Goal: Contribute content: Contribute content

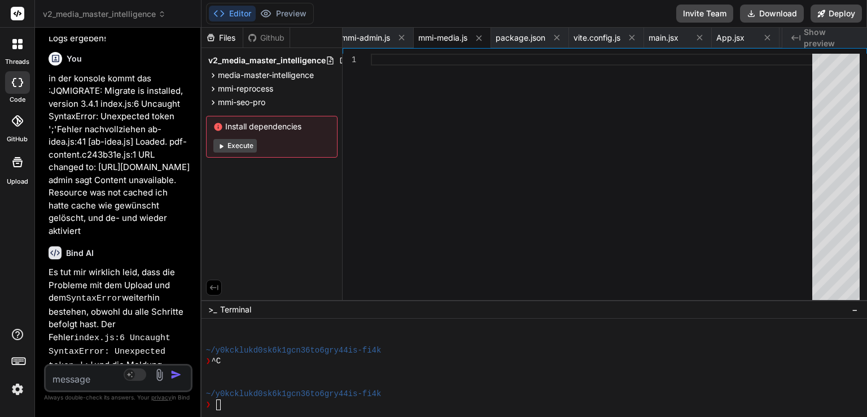
scroll to position [36913, 0]
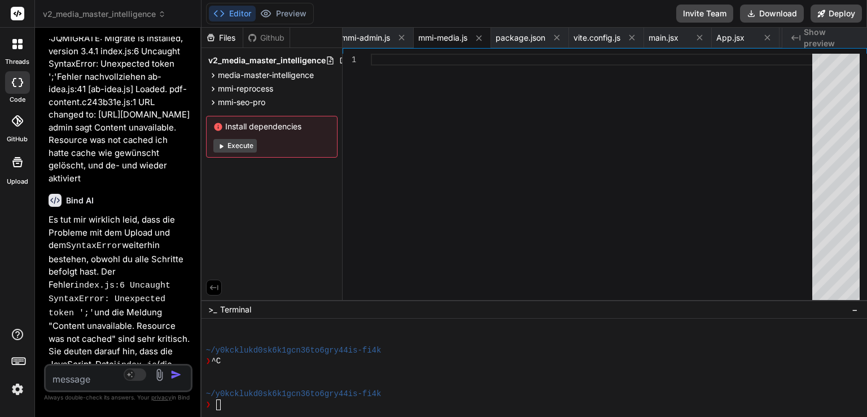
type textarea "e"
type textarea "x"
type textarea "er"
type textarea "x"
type textarea "ers"
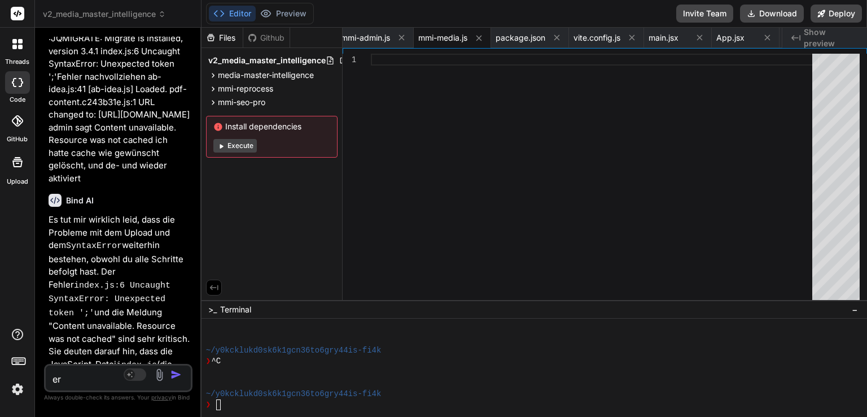
type textarea "x"
type textarea "erst"
type textarea "x"
type textarea "erste"
type textarea "x"
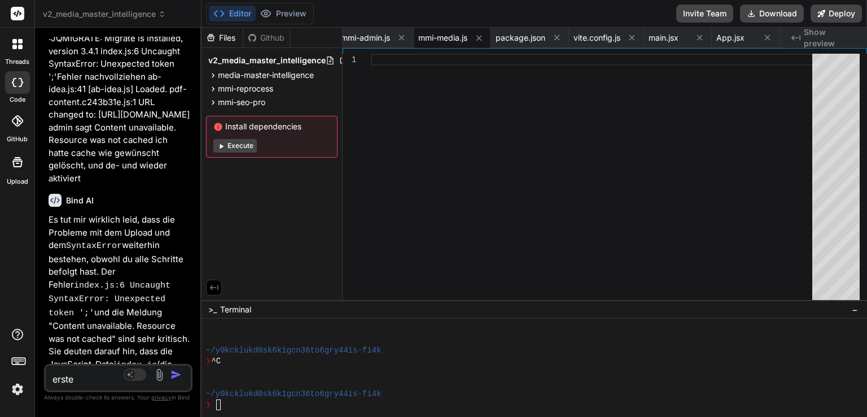
type textarea "erstel"
type textarea "x"
type textarea "erstell"
type textarea "x"
type textarea "erstelle"
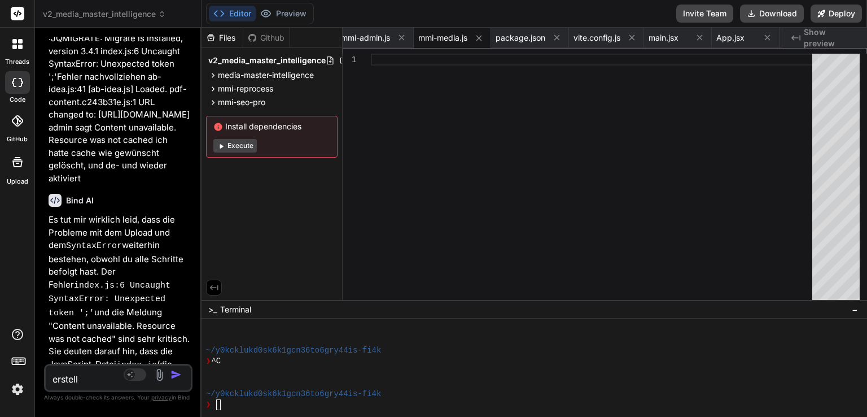
type textarea "x"
type textarea "erstelle"
type textarea "x"
type textarea "erstelle n"
type textarea "x"
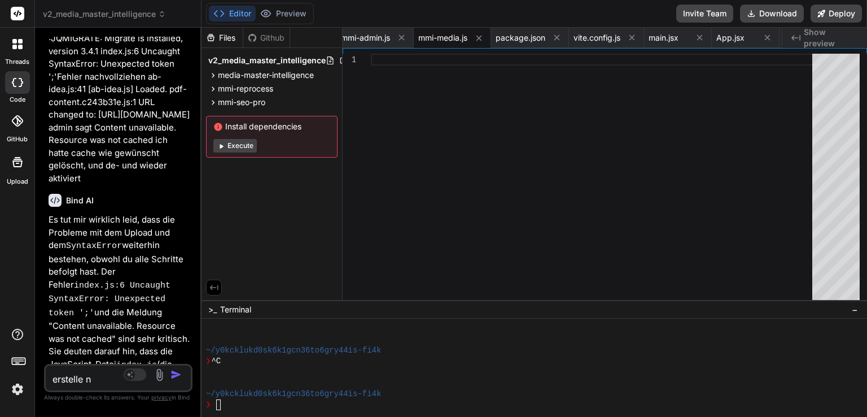
type textarea "erstelle no"
type textarea "x"
type textarea "erstelle noc"
type textarea "x"
type textarea "erstelle noch"
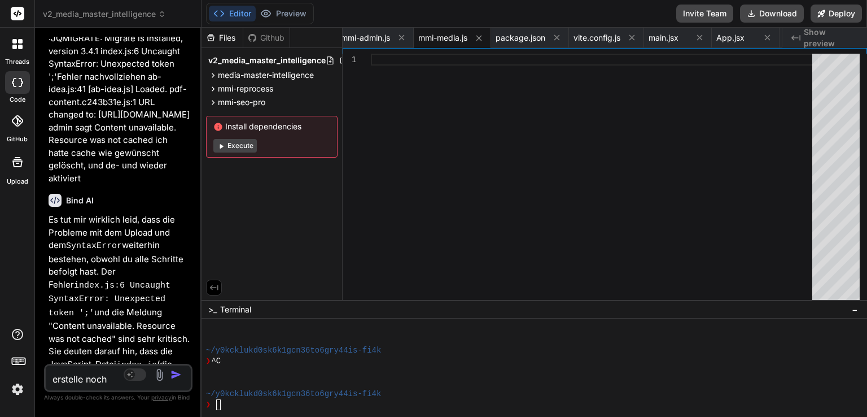
type textarea "x"
type textarea "erstelle nochm"
type textarea "x"
type textarea "erstelle nochma"
type textarea "x"
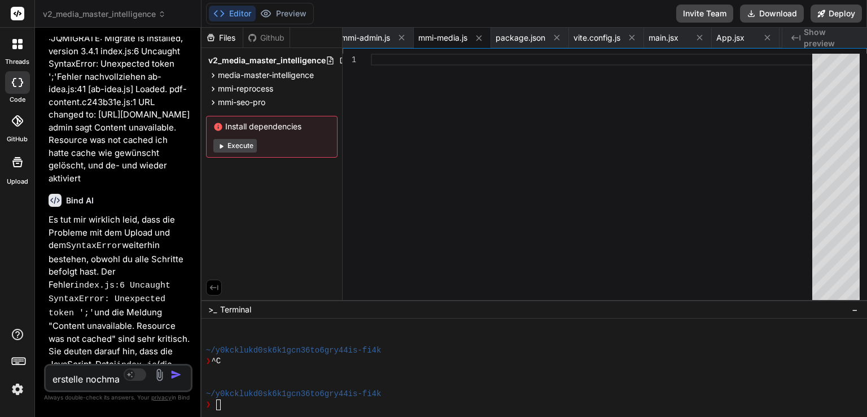
type textarea "erstelle nochmal"
type textarea "x"
type textarea "erstelle nochmal!"
type textarea "x"
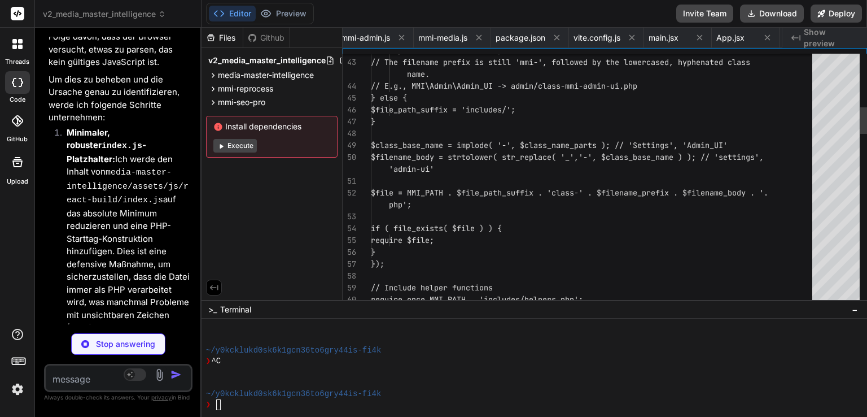
scroll to position [0, 0]
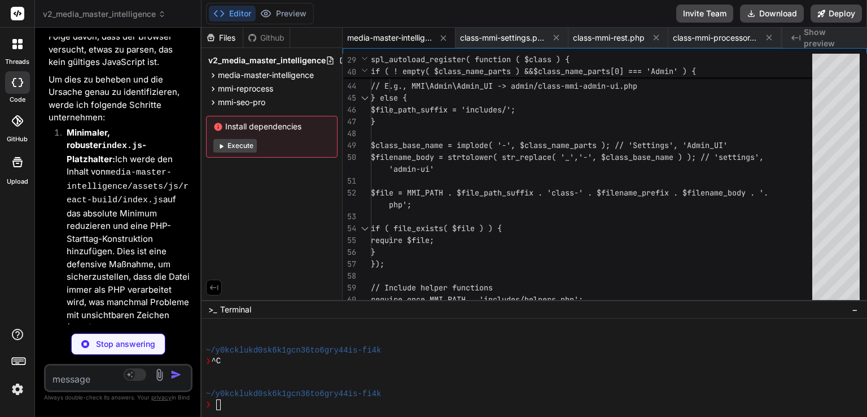
type textarea "x"
type textarea "'media-master-intelligence' ), ), 200 ); } }"
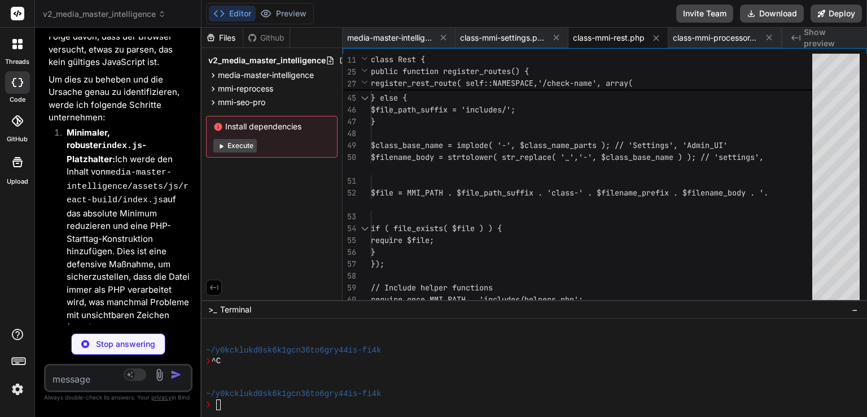
type textarea "x"
type textarea "return $new_basename; } }"
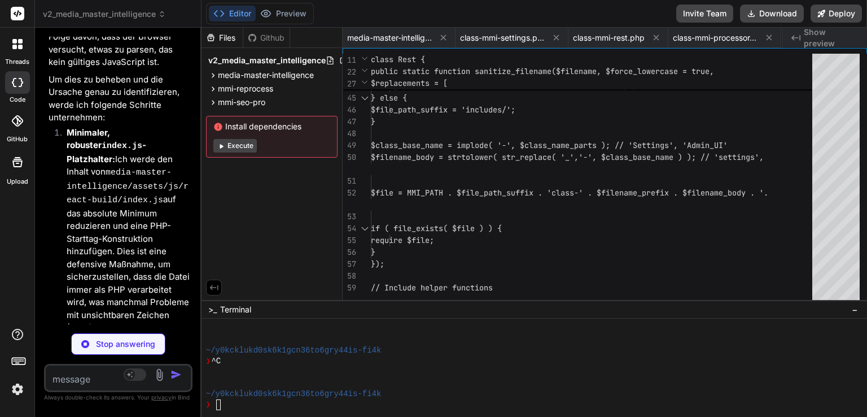
type textarea "x"
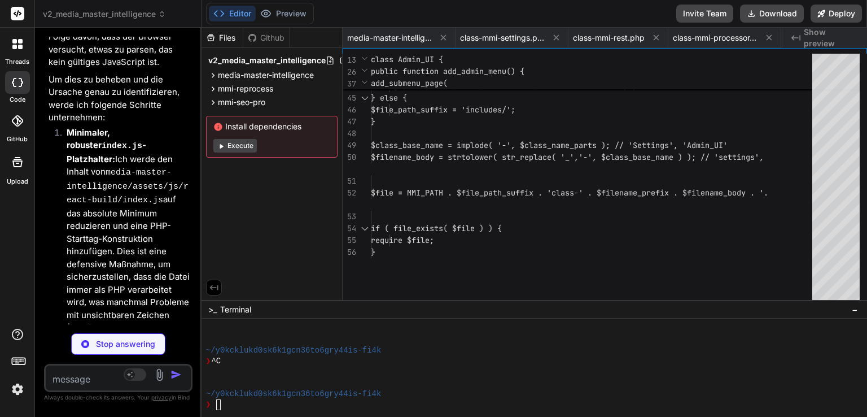
type textarea "x"
type textarea "}"
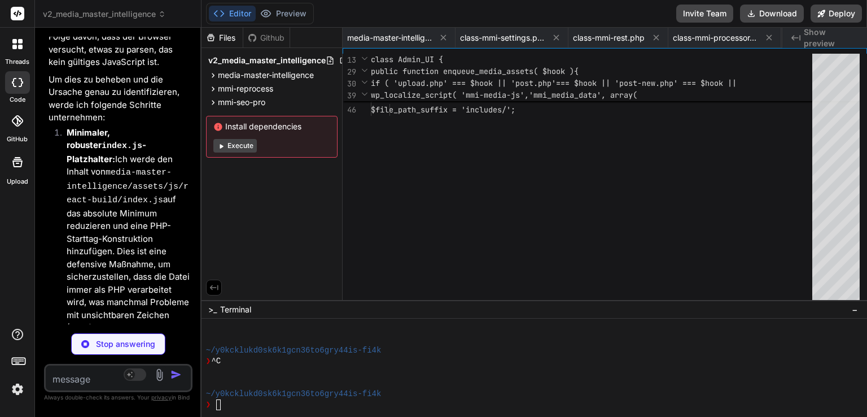
type textarea "x"
type textarea "<?php // Include the vanilla JS modal structure if React is not active, as it's…"
type textarea "x"
type textarea "}, 10000); }; });"
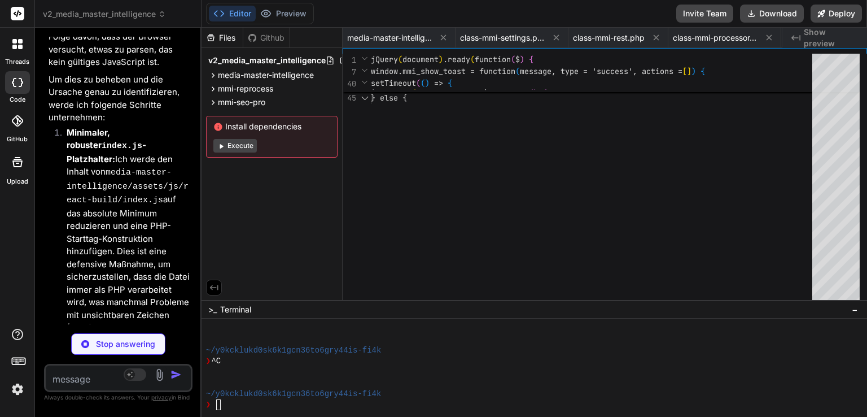
type textarea "x"
type textarea "// Handle click on "Reprocess" button (for MMI Reprocess addon) $(document).on(…"
type textarea "x"
type textarea "};"
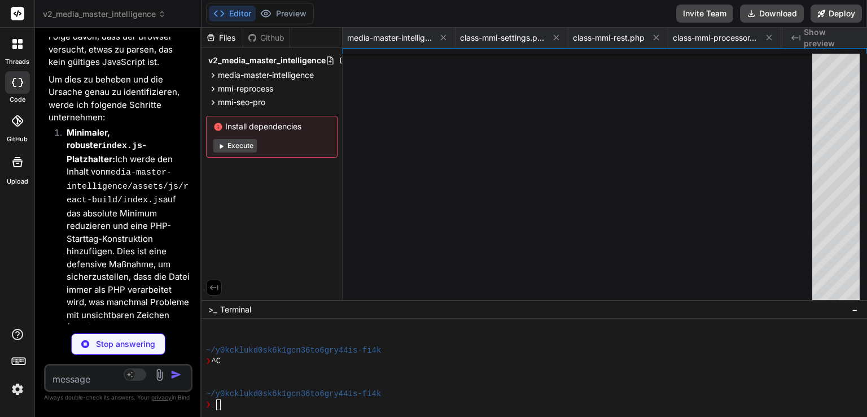
type textarea "x"
type textarea "case 'webp': return i18n.formatWebP; case 'avif': return i18n.formatAVIF; case …"
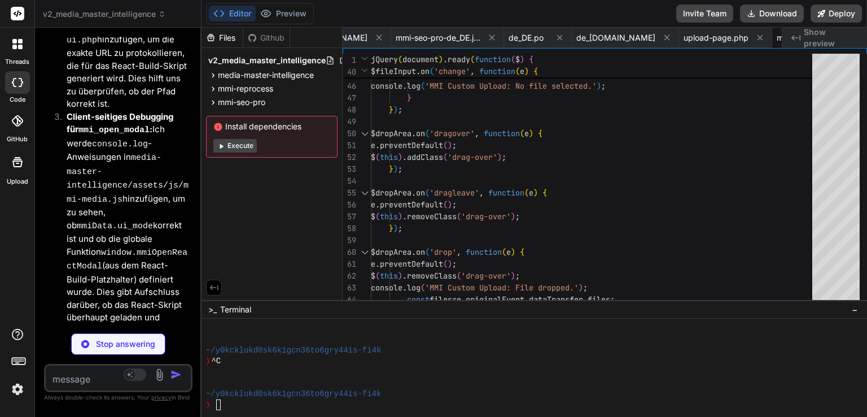
scroll to position [37873, 0]
type textarea "x"
type textarea "</Modal> ); }; export default MMIModal;"
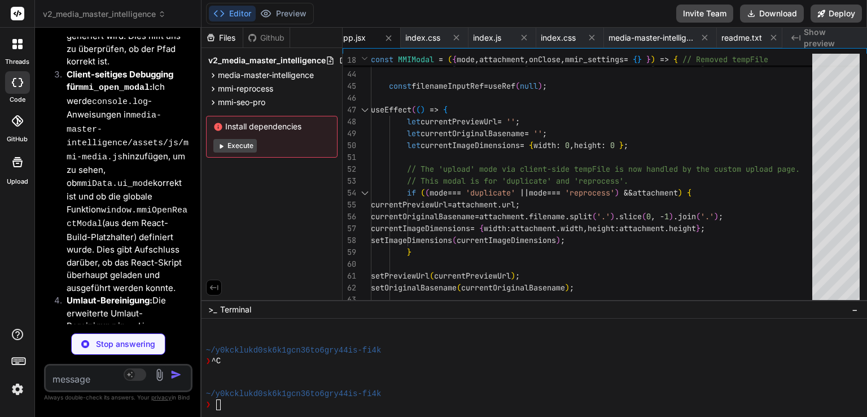
scroll to position [37926, 0]
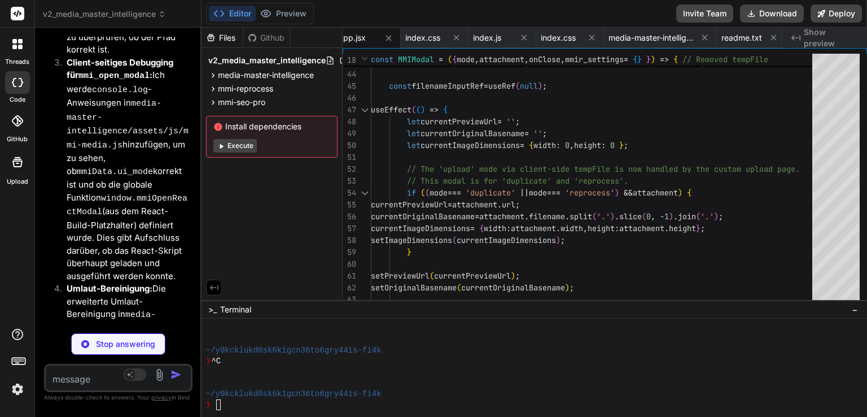
type textarea "x"
type textarea "ein neues Bild hoch und wenden Sie Media Master Intelligence Optimierungen an."…"
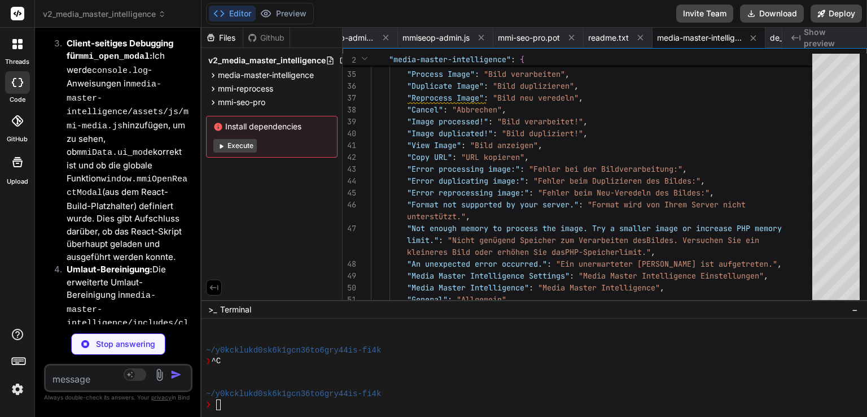
scroll to position [37955, 0]
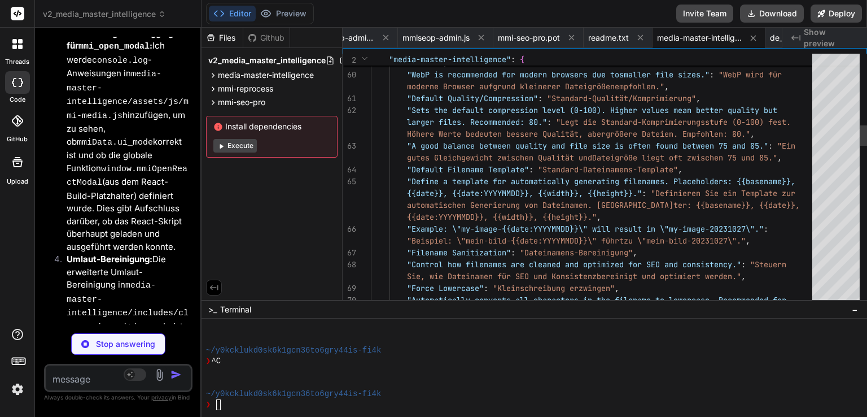
type textarea "x"
type textarea "nal' => esc_html__( 'Save Original File', 'mmi-reprocess' ),\n 'saveOriginalToo…"
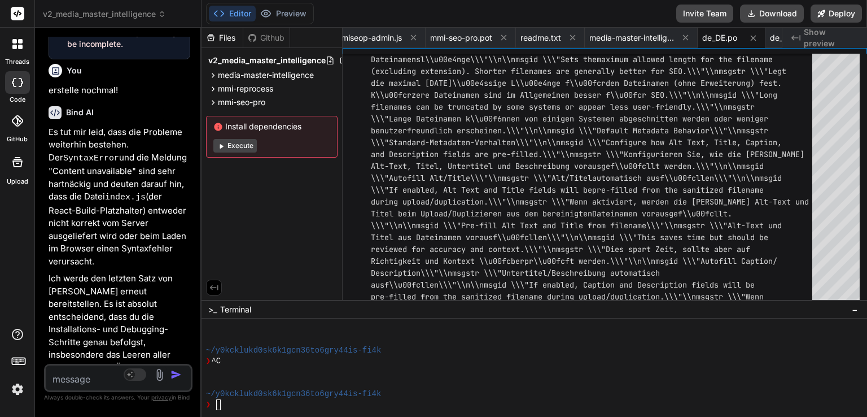
scroll to position [39617, 0]
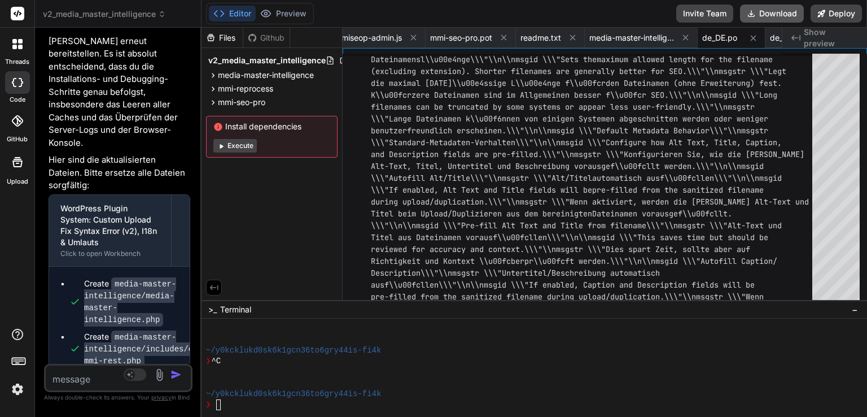
click at [758, 14] on button "Download" at bounding box center [772, 14] width 64 height 18
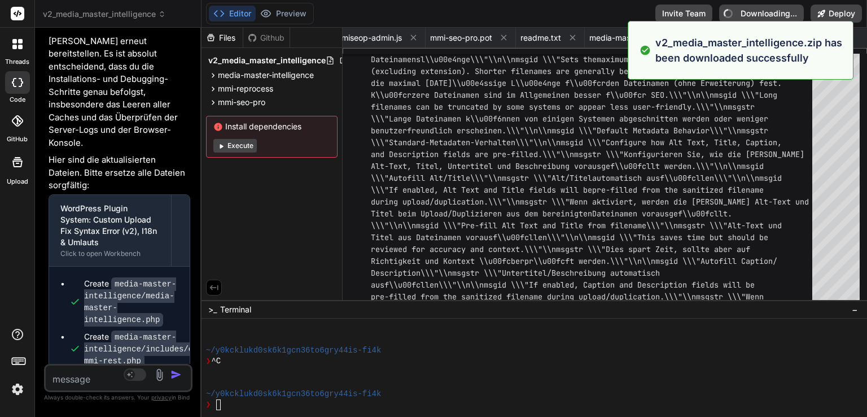
type textarea "x"
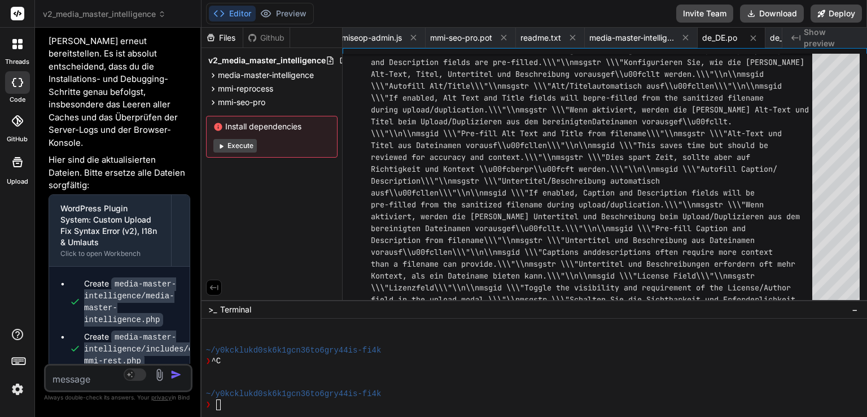
click at [91, 380] on textarea at bounding box center [106, 375] width 121 height 20
type textarea "k"
type textarea "x"
type textarea "ko"
type textarea "x"
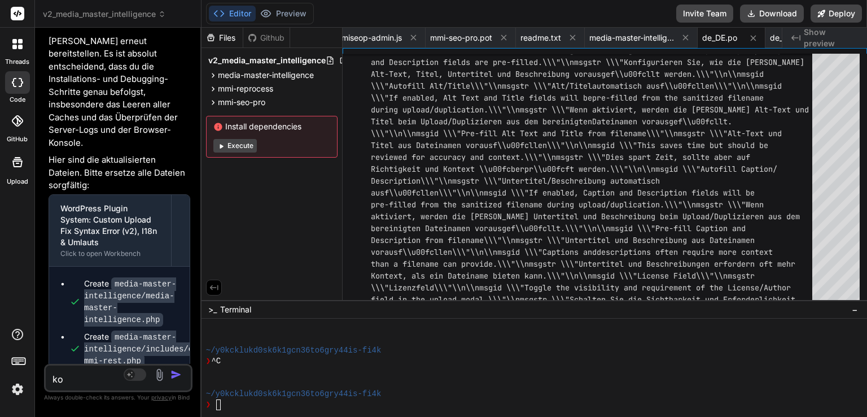
type textarea "kos"
type textarea "x"
type textarea "kosn"
type textarea "x"
type textarea "kos"
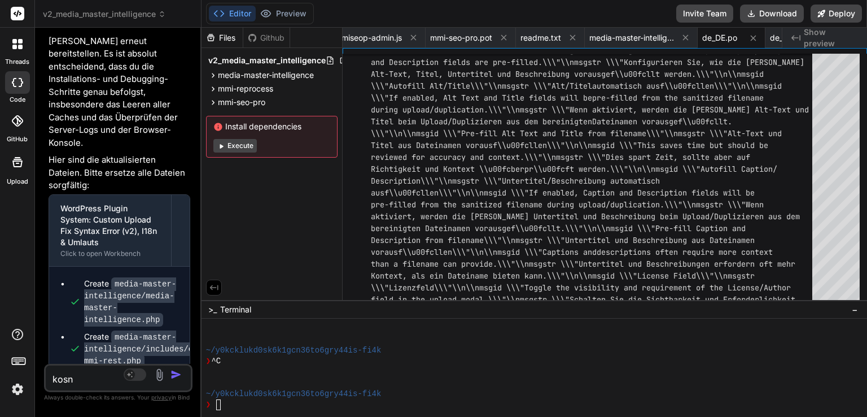
type textarea "x"
type textarea "ko"
type textarea "x"
type textarea "kon"
type textarea "x"
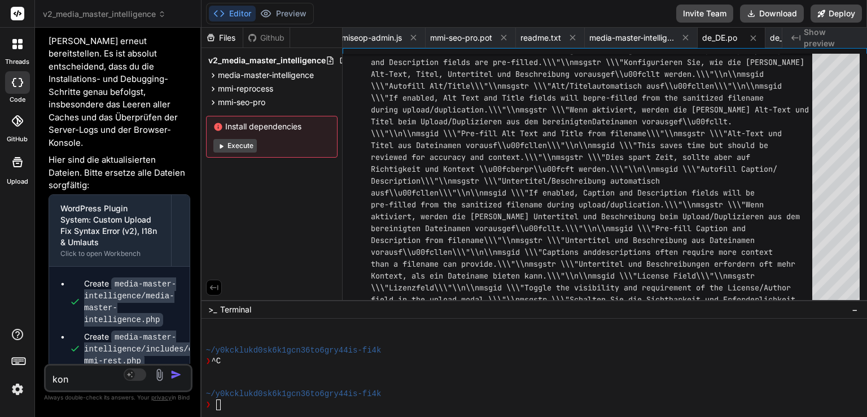
type textarea "kons"
type textarea "x"
type textarea "konso"
type textarea "x"
type textarea "konsol"
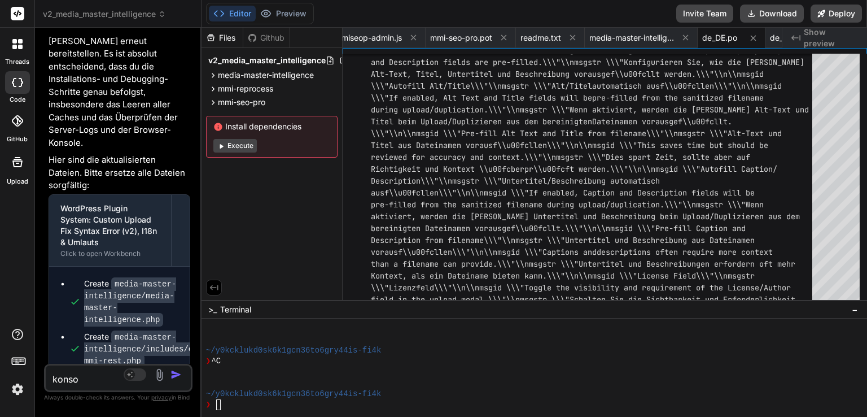
type textarea "x"
type textarea "konsole"
type textarea "x"
type textarea "konsole"
type textarea "x"
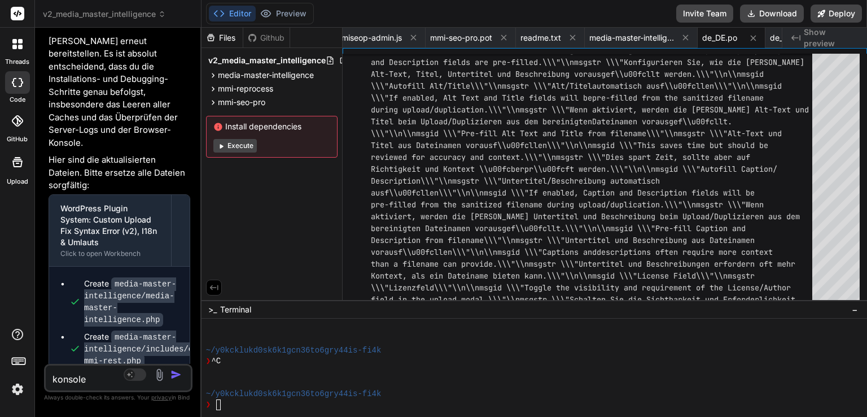
type textarea "konsole s"
type textarea "x"
type textarea "konsole sa"
type textarea "x"
type textarea "konsole sag"
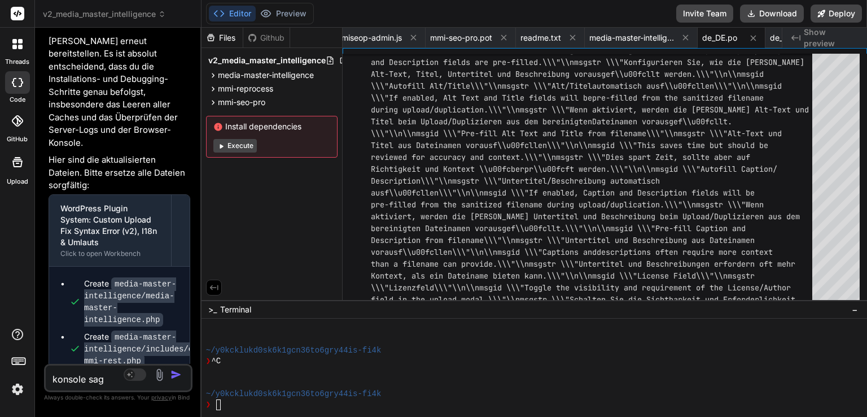
type textarea "x"
type textarea "konsole sagt"
type textarea "x"
type textarea "konsole sagt:"
type textarea "x"
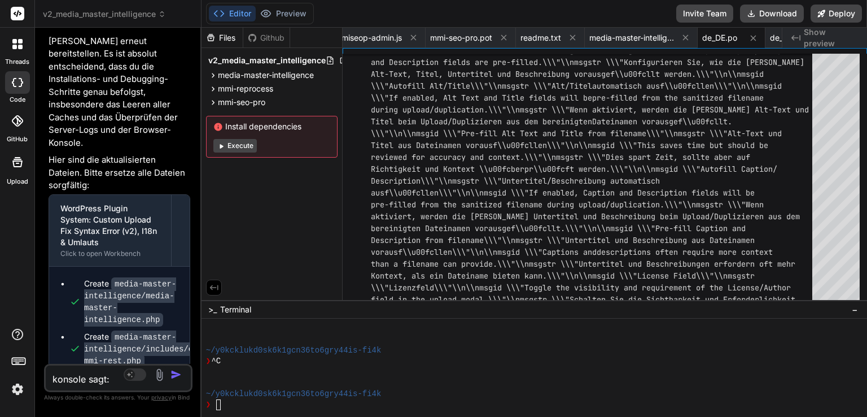
paste textarea "JQMIGRATE: Migrate is installed, version 3.4.1 index.js:6 Uncaught SyntaxError:…"
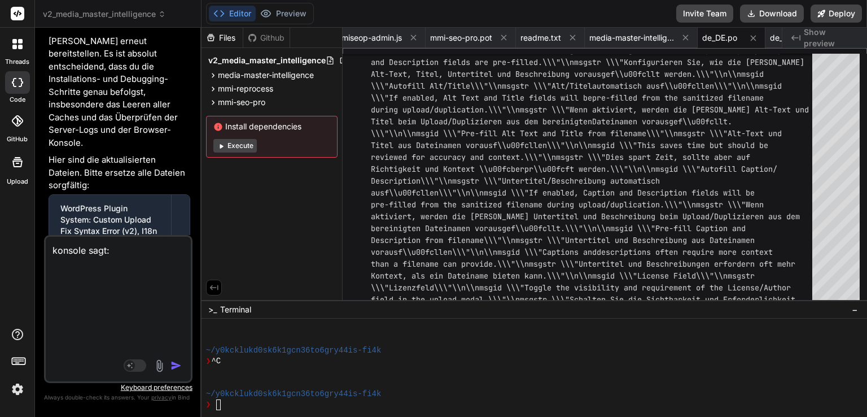
type textarea "konsole sagt:JQMIGRATE: Migrate is installed, version 3.4.1 index.js:6 Uncaught…"
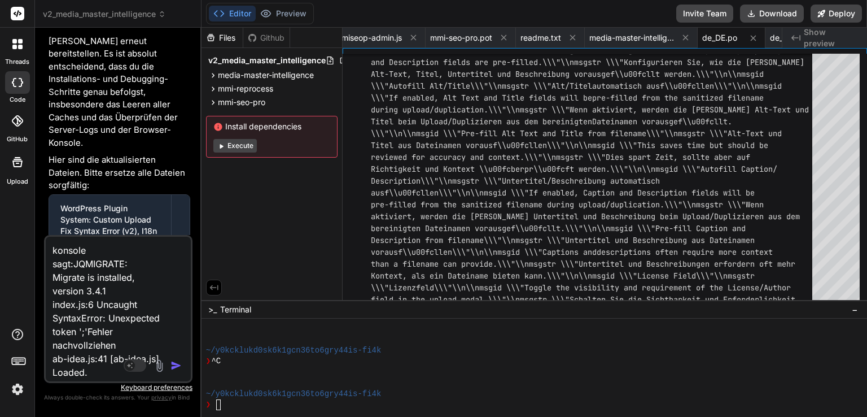
scroll to position [82, 0]
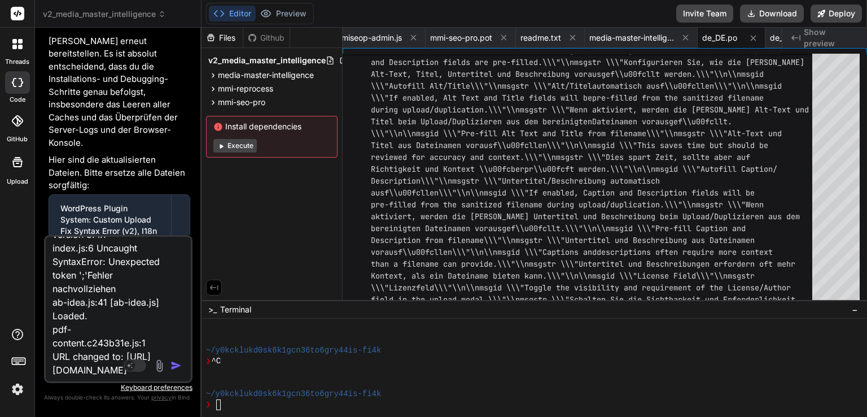
type textarea "x"
type textarea "konsole sagt:JQMIGRATE: Migrate is installed, version 3.4.1 index.js:6 Uncaught…"
type textarea "x"
type textarea "konsole sagt:JQMIGRATE: Migrate is installed, version 3.4.1 index.js:6 Uncaught…"
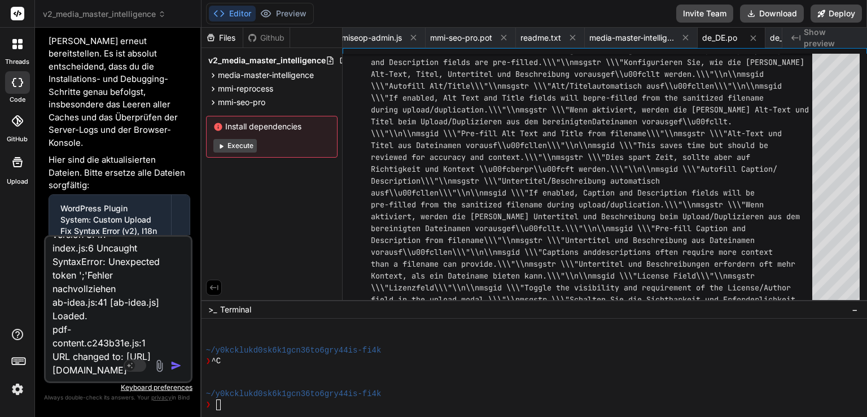
type textarea "x"
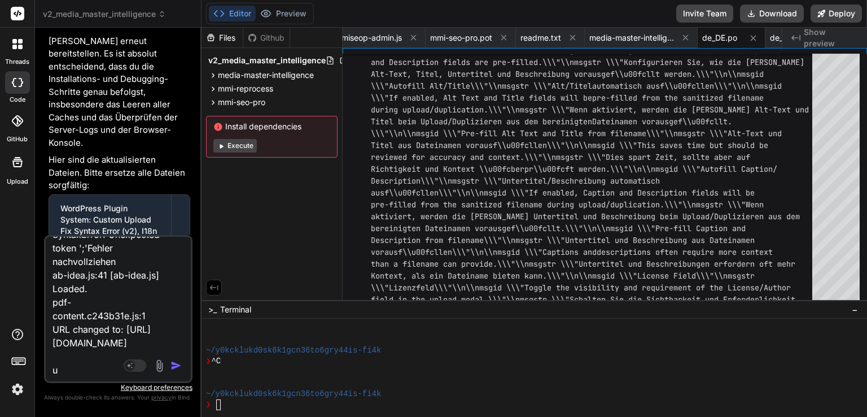
type textarea "konsole sagt:JQMIGRATE: Migrate is installed, version 3.4.1 index.js:6 Uncaught…"
type textarea "x"
type textarea "konsole sagt:JQMIGRATE: Migrate is installed, version 3.4.1 index.js:6 Uncaught…"
type textarea "x"
type textarea "konsole sagt:JQMIGRATE: Migrate is installed, version 3.4.1 index.js:6 Uncaught…"
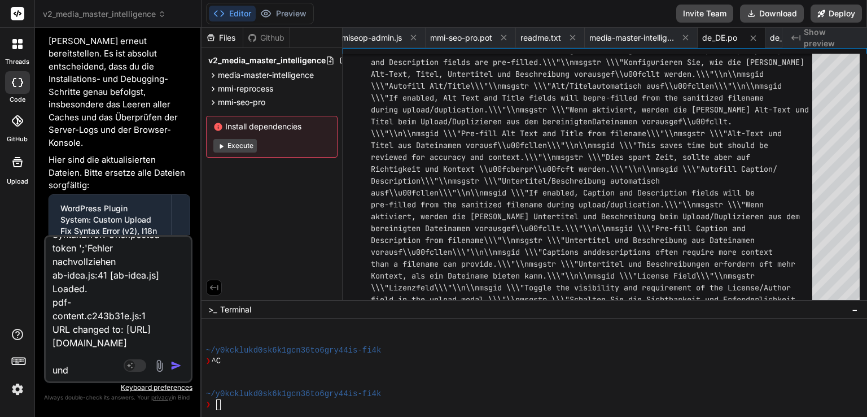
type textarea "x"
paste textarea "admin.php?page=mmi-upload"
type textarea "konsole sagt:JQMIGRATE: Migrate is installed, version 3.4.1 index.js:6 Uncaught…"
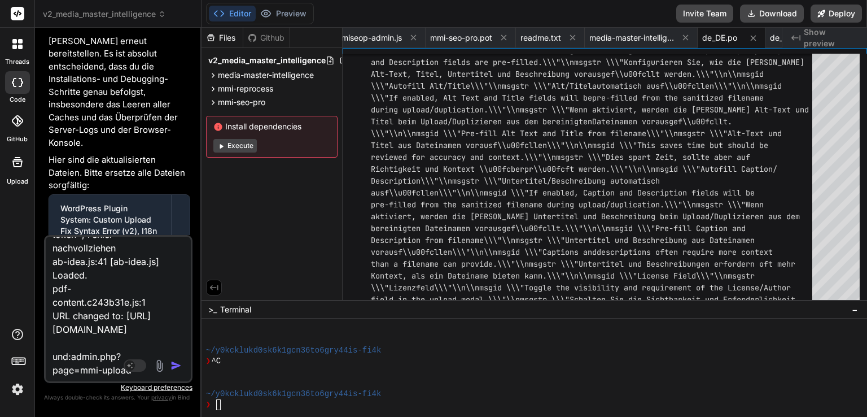
scroll to position [123, 0]
type textarea "x"
type textarea "konsole sagt:JQMIGRATE: Migrate is installed, version 3.4.1 index.js:6 Uncaught…"
type textarea "x"
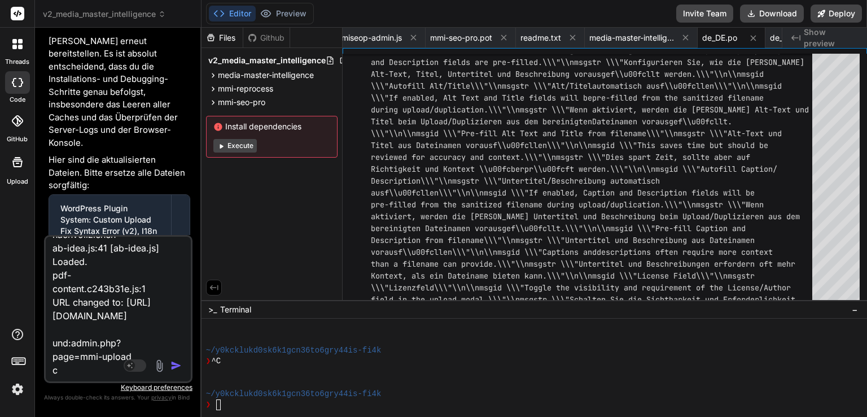
scroll to position [136, 0]
type textarea "konsole sagt:JQMIGRATE: Migrate is installed, version 3.4.1 index.js:6 Uncaught…"
type textarea "x"
type textarea "konsole sagt:JQMIGRATE: Migrate is installed, version 3.4.1 index.js:6 Uncaught…"
type textarea "x"
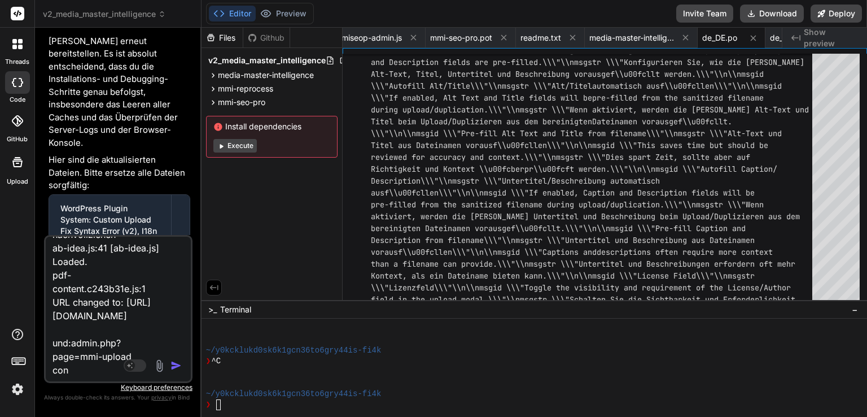
type textarea "konsole sagt:JQMIGRATE: Migrate is installed, version 3.4.1 index.js:6 Uncaught…"
type textarea "x"
type textarea "konsole sagt:JQMIGRATE: Migrate is installed, version 3.4.1 index.js:6 Uncaught…"
type textarea "x"
type textarea "konsole sagt:JQMIGRATE: Migrate is installed, version 3.4.1 index.js:6 Uncaught…"
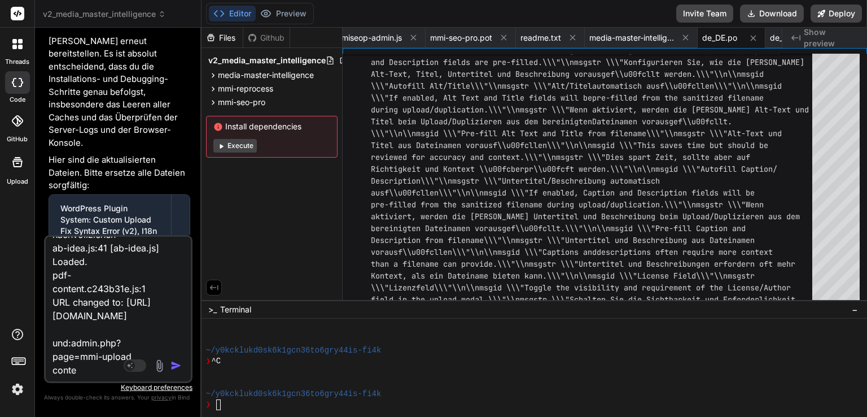
type textarea "x"
type textarea "konsole sagt:JQMIGRATE: Migrate is installed, version 3.4.1 index.js:6 Uncaught…"
type textarea "x"
type textarea "konsole sagt:JQMIGRATE: Migrate is installed, version 3.4.1 index.js:6 Uncaught…"
type textarea "x"
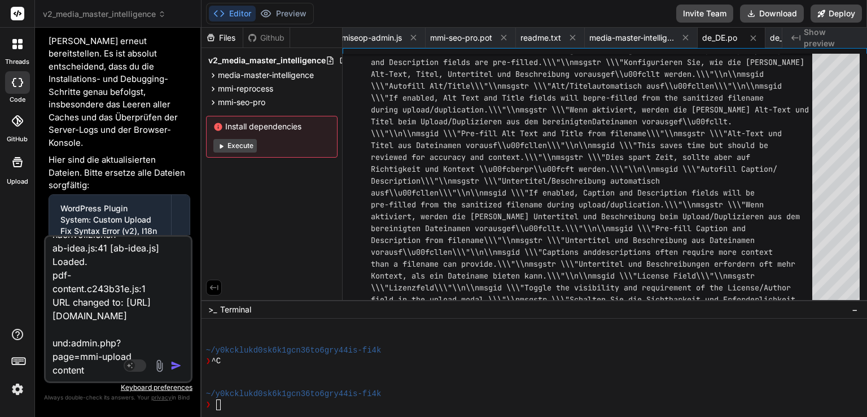
type textarea "konsole sagt:JQMIGRATE: Migrate is installed, version 3.4.1 index.js:6 Uncaught…"
type textarea "x"
type textarea "konsole sagt:JQMIGRATE: Migrate is installed, version 3.4.1 index.js:6 Uncaught…"
type textarea "x"
type textarea "konsole sagt:JQMIGRATE: Migrate is installed, version 3.4.1 index.js:6 Uncaught…"
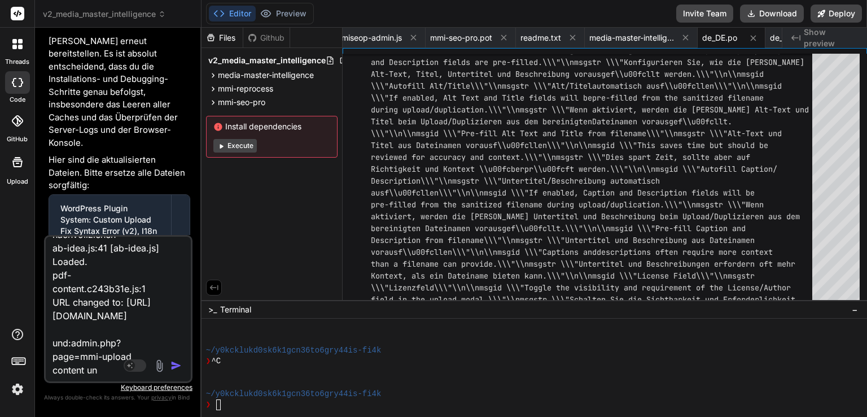
type textarea "x"
type textarea "konsole sagt:JQMIGRATE: Migrate is installed, version 3.4.1 index.js:6 Uncaught…"
type textarea "x"
type textarea "konsole sagt:JQMIGRATE: Migrate is installed, version 3.4.1 index.js:6 Uncaught…"
type textarea "x"
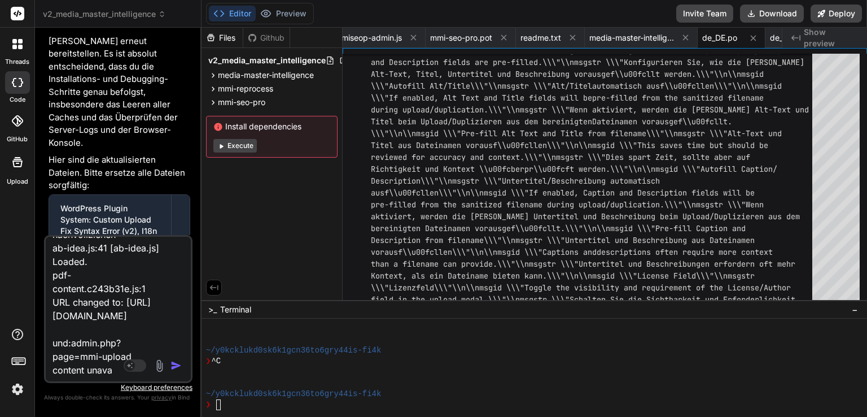
type textarea "konsole sagt:JQMIGRATE: Migrate is installed, version 3.4.1 index.js:6 Uncaught…"
type textarea "x"
type textarea "konsole sagt:JQMIGRATE: Migrate is installed, version 3.4.1 index.js:6 Uncaught…"
type textarea "x"
type textarea "konsole sagt:JQMIGRATE: Migrate is installed, version 3.4.1 index.js:6 Uncaught…"
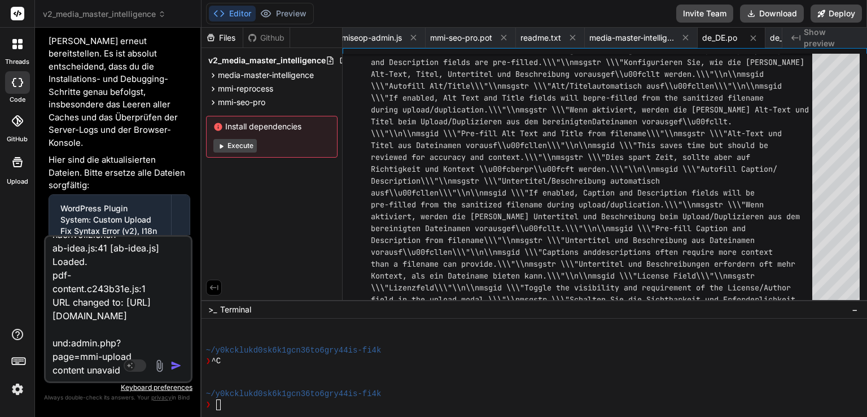
type textarea "x"
type textarea "konsole sagt:JQMIGRATE: Migrate is installed, version 3.4.1 index.js:6 Uncaught…"
type textarea "x"
type textarea "konsole sagt:JQMIGRATE: Migrate is installed, version 3.4.1 index.js:6 Uncaught…"
type textarea "x"
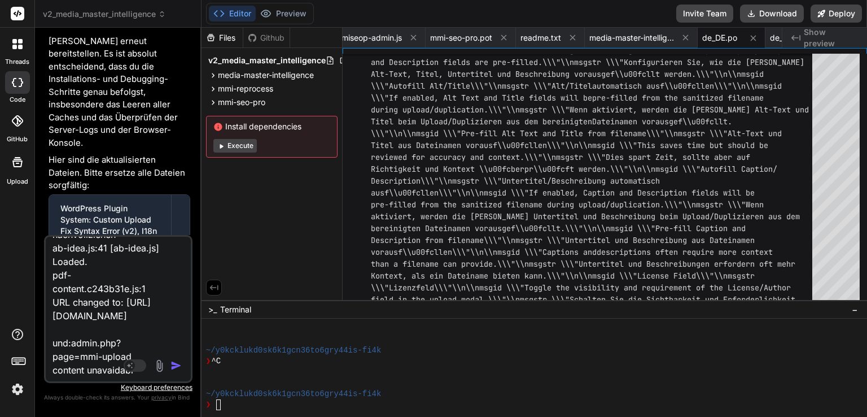
type textarea "konsole sagt:JQMIGRATE: Migrate is installed, version 3.4.1 index.js:6 Uncaught…"
type textarea "x"
type textarea "konsole sagt:JQMIGRATE: Migrate is installed, version 3.4.1 index.js:6 Uncaught…"
type textarea "x"
type textarea "konsole sagt:JQMIGRATE: Migrate is installed, version 3.4.1 index.js:6 Uncaught…"
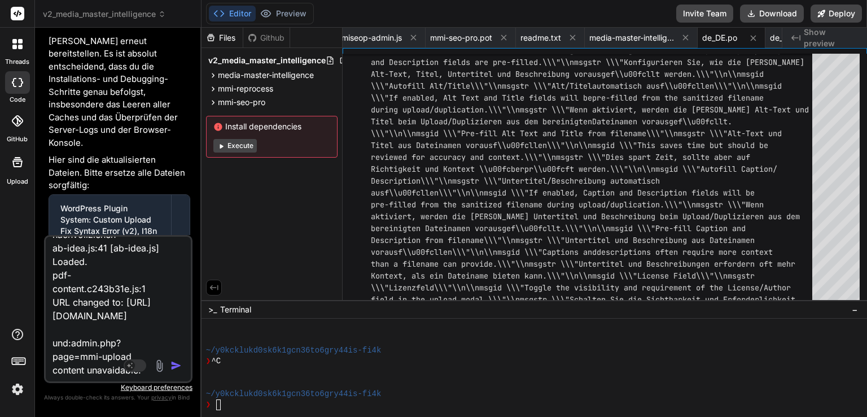
type textarea "x"
type textarea "konsole sagt:JQMIGRATE: Migrate is installed, version 3.4.1 index.js:6 Uncaught…"
type textarea "x"
type textarea "konsole sagt:JQMIGRATE: Migrate is installed, version 3.4.1 index.js:6 Uncaught…"
type textarea "x"
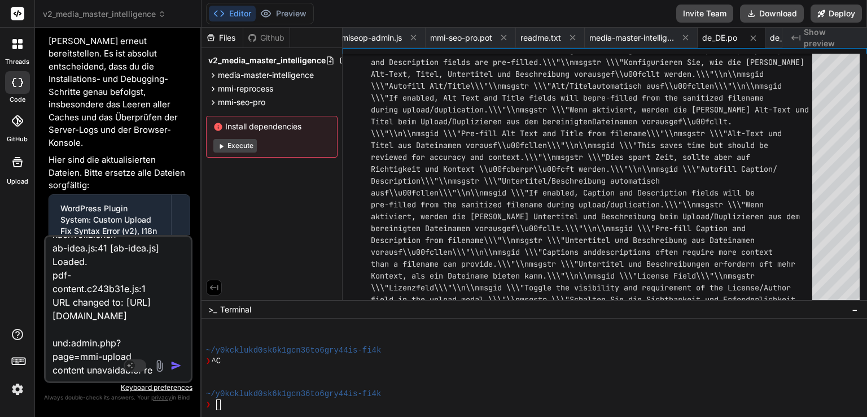
type textarea "konsole sagt:JQMIGRATE: Migrate is installed, version 3.4.1 index.js:6 Uncaught…"
type textarea "x"
type textarea "konsole sagt:JQMIGRATE: Migrate is installed, version 3.4.1 index.js:6 Uncaught…"
type textarea "x"
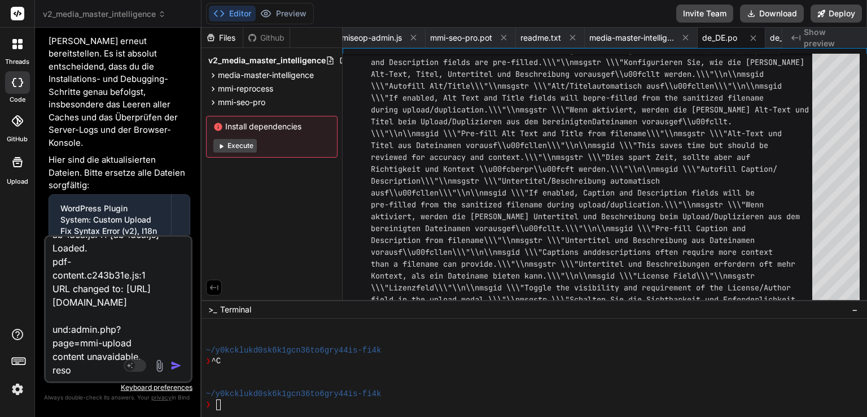
type textarea "konsole sagt:JQMIGRATE: Migrate is installed, version 3.4.1 index.js:6 Uncaught…"
type textarea "x"
type textarea "konsole sagt:JQMIGRATE: Migrate is installed, version 3.4.1 index.js:6 Uncaught…"
type textarea "x"
type textarea "konsole sagt:JQMIGRATE: Migrate is installed, version 3.4.1 index.js:6 Uncaught…"
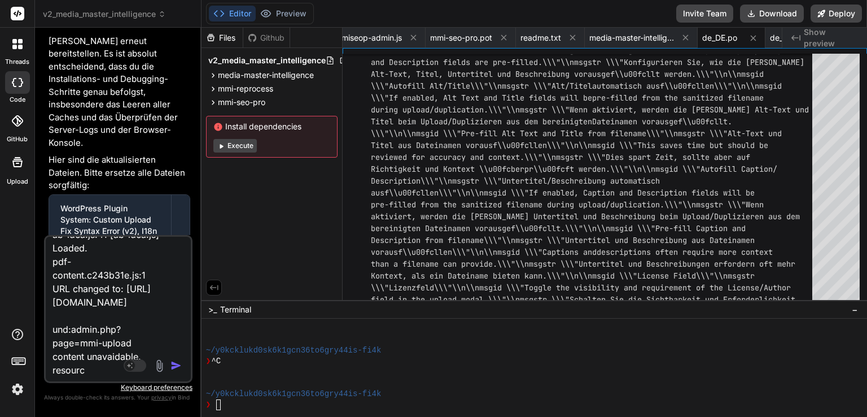
type textarea "x"
type textarea "konsole sagt:JQMIGRATE: Migrate is installed, version 3.4.1 index.js:6 Uncaught…"
type textarea "x"
type textarea "konsole sagt:JQMIGRATE: Migrate is installed, version 3.4.1 index.js:6 Uncaught…"
type textarea "x"
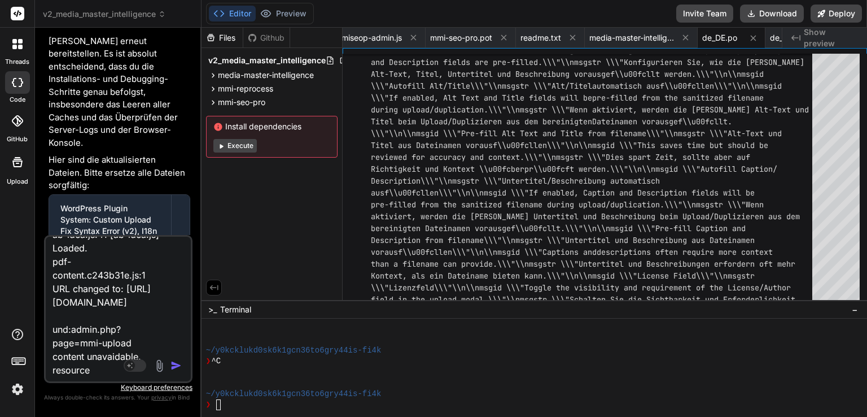
type textarea "konsole sagt:JQMIGRATE: Migrate is installed, version 3.4.1 index.js:6 Uncaught…"
type textarea "x"
type textarea "konsole sagt:JQMIGRATE: Migrate is installed, version 3.4.1 index.js:6 Uncaught…"
type textarea "x"
type textarea "konsole sagt:JQMIGRATE: Migrate is installed, version 3.4.1 index.js:6 Uncaught…"
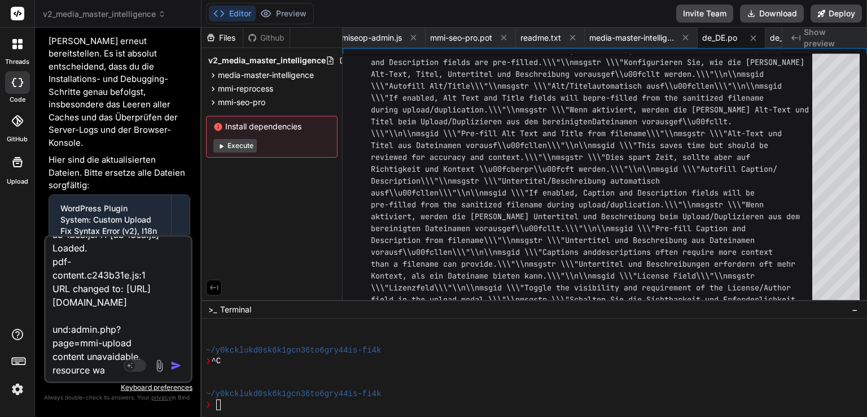
type textarea "x"
type textarea "konsole sagt:JQMIGRATE: Migrate is installed, version 3.4.1 index.js:6 Uncaught…"
type textarea "x"
type textarea "konsole sagt:JQMIGRATE: Migrate is installed, version 3.4.1 index.js:6 Uncaught…"
type textarea "x"
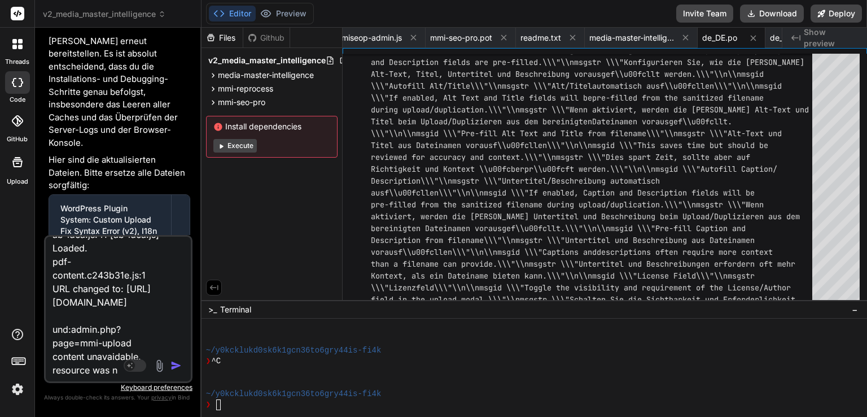
type textarea "konsole sagt:JQMIGRATE: Migrate is installed, version 3.4.1 index.js:6 Uncaught…"
type textarea "x"
type textarea "konsole sagt:JQMIGRATE: Migrate is installed, version 3.4.1 index.js:6 Uncaught…"
type textarea "x"
type textarea "konsole sagt:JQMIGRATE: Migrate is installed, version 3.4.1 index.js:6 Uncaught…"
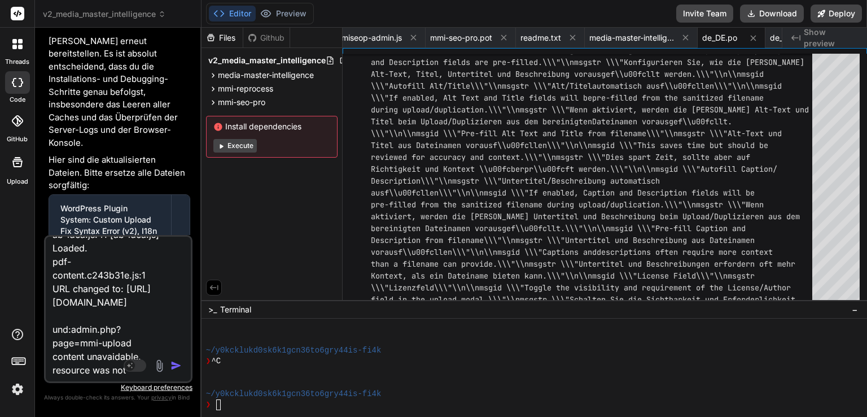
type textarea "x"
type textarea "konsole sagt:JQMIGRATE: Migrate is installed, version 3.4.1 index.js:6 Uncaught…"
type textarea "x"
type textarea "konsole sagt:JQMIGRATE: Migrate is installed, version 3.4.1 index.js:6 Uncaught…"
type textarea "x"
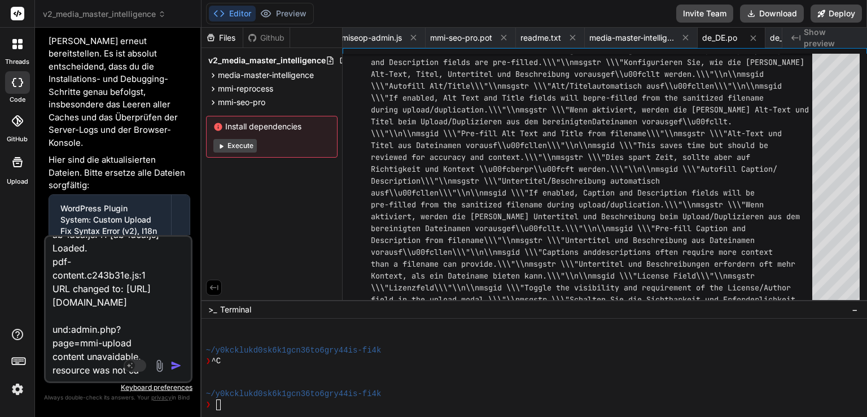
type textarea "konsole sagt:JQMIGRATE: Migrate is installed, version 3.4.1 index.js:6 Uncaught…"
type textarea "x"
type textarea "konsole sagt:JQMIGRATE: Migrate is installed, version 3.4.1 index.js:6 Uncaught…"
type textarea "x"
type textarea "konsole sagt:JQMIGRATE: Migrate is installed, version 3.4.1 index.js:6 Uncaught…"
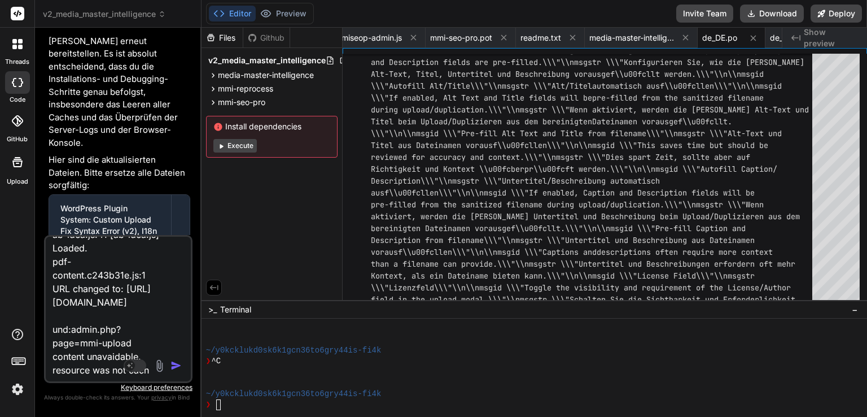
type textarea "x"
type textarea "konsole sagt:JQMIGRATE: Migrate is installed, version 3.4.1 index.js:6 Uncaught…"
type textarea "x"
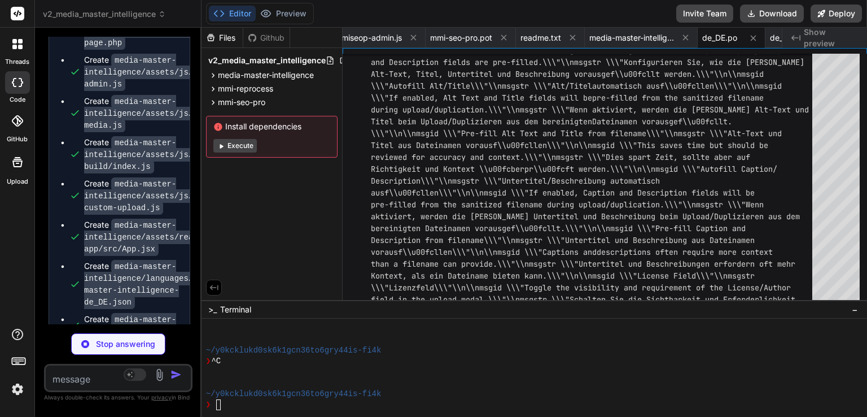
scroll to position [40213, 0]
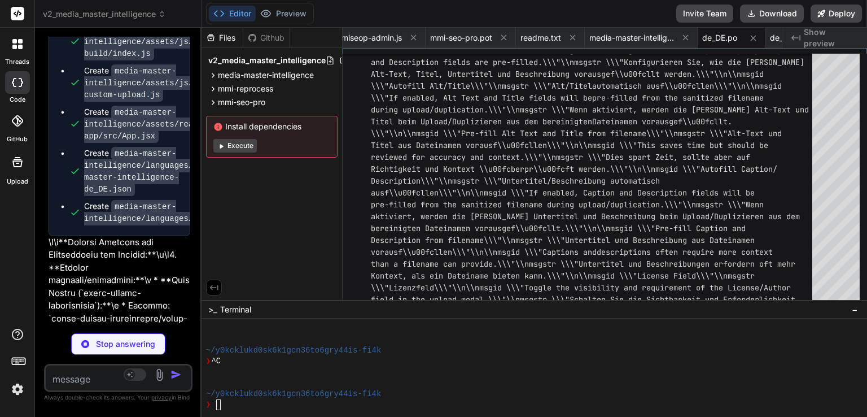
type textarea "x"
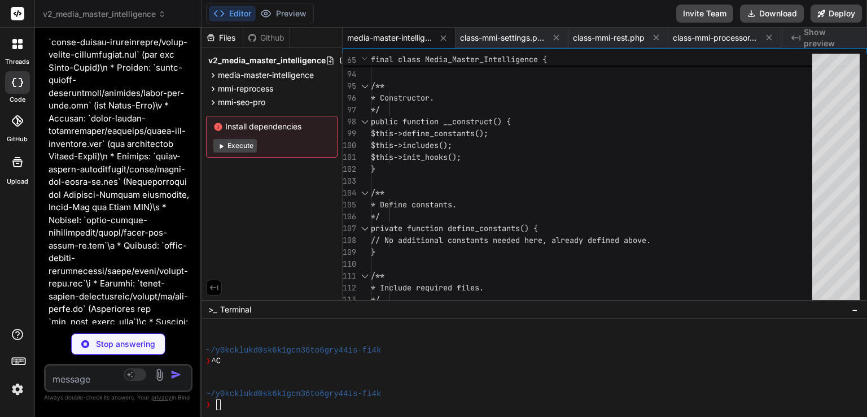
scroll to position [40495, 0]
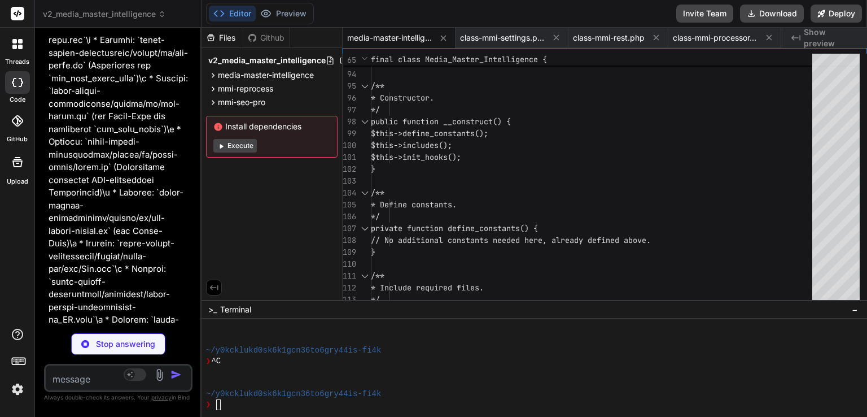
type textarea "x"
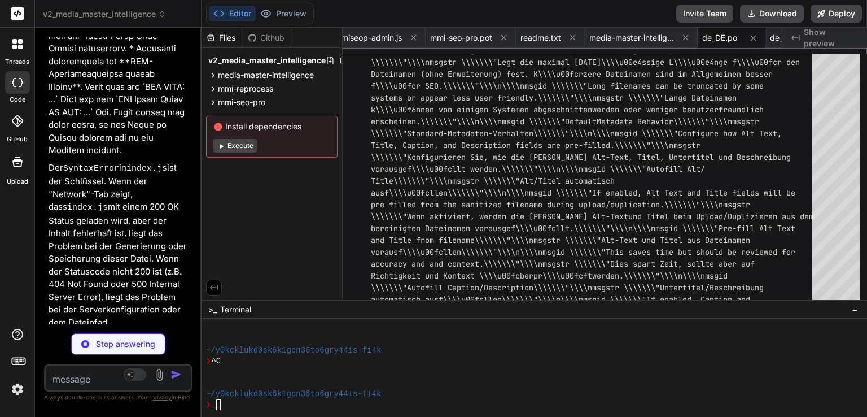
scroll to position [41976, 0]
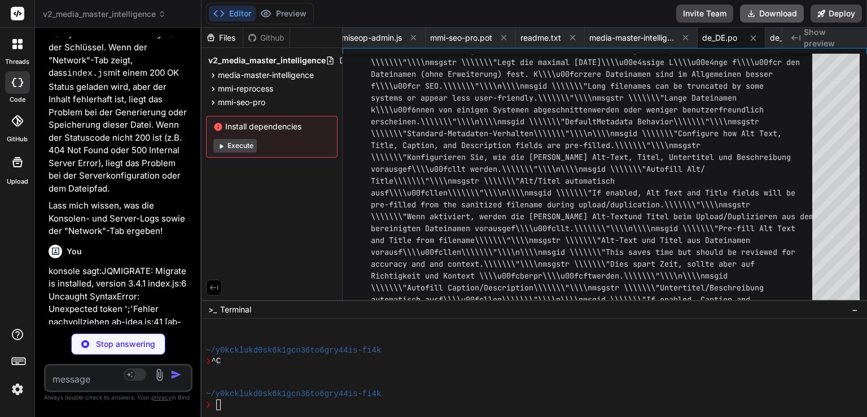
click at [771, 16] on button "Download" at bounding box center [772, 14] width 64 height 18
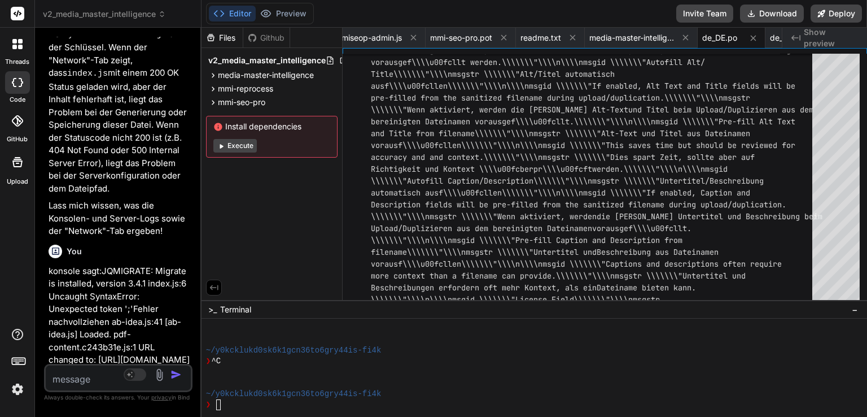
click at [68, 384] on textarea at bounding box center [106, 375] width 121 height 20
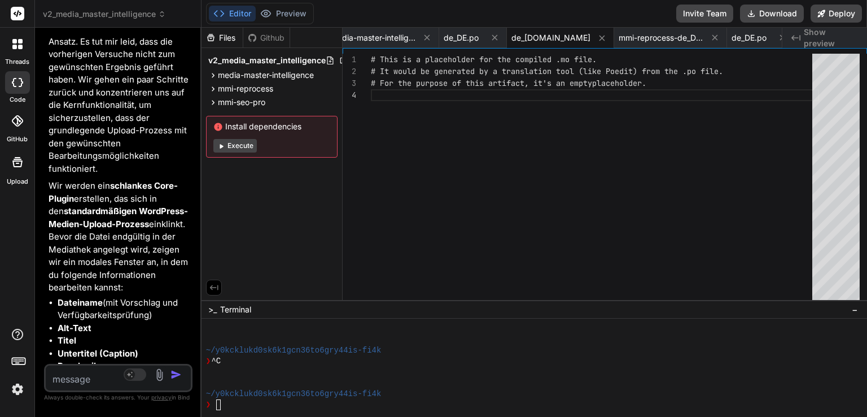
scroll to position [47238, 0]
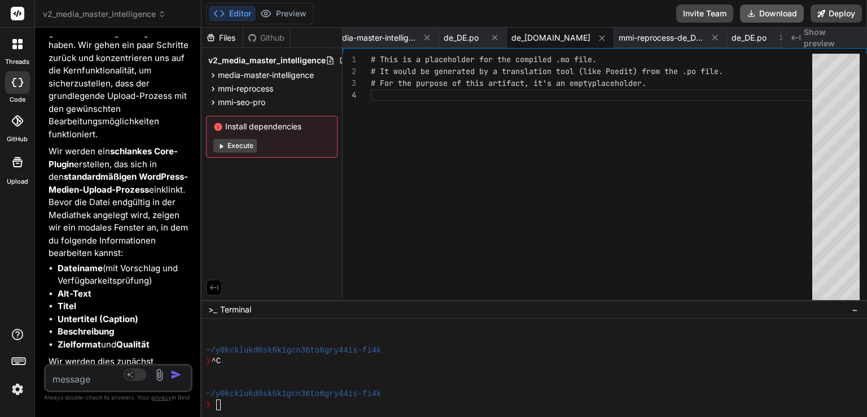
click at [766, 16] on button "Download" at bounding box center [772, 14] width 64 height 18
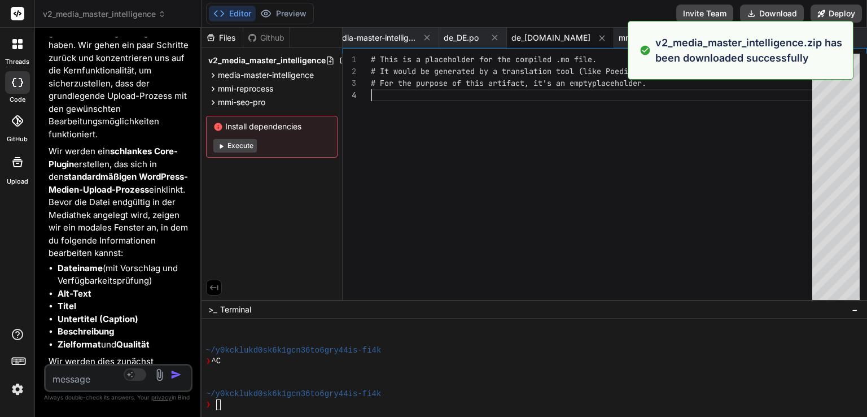
click at [480, 152] on div "# This is a placeholder for the compiled .mo file. # It would be generated by a…" at bounding box center [595, 180] width 448 height 252
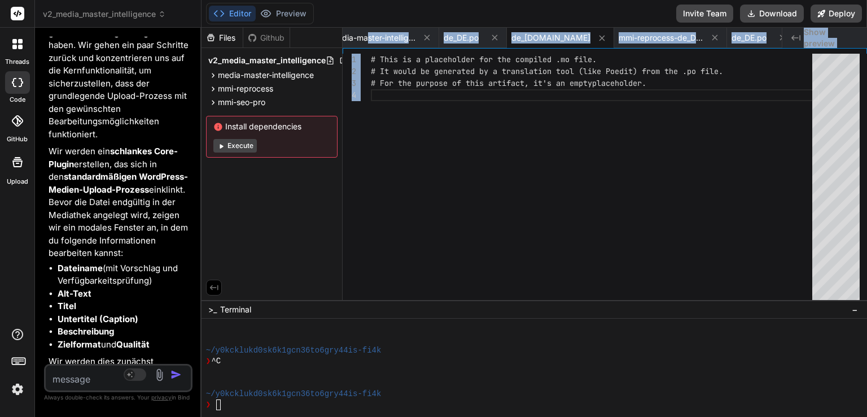
drag, startPoint x: 385, startPoint y: 46, endPoint x: 495, endPoint y: 148, distance: 150.2
click at [495, 148] on div "media-master-intelligence.php class-mmi-settings.php class-mmi-rest.php class-m…" at bounding box center [605, 164] width 525 height 272
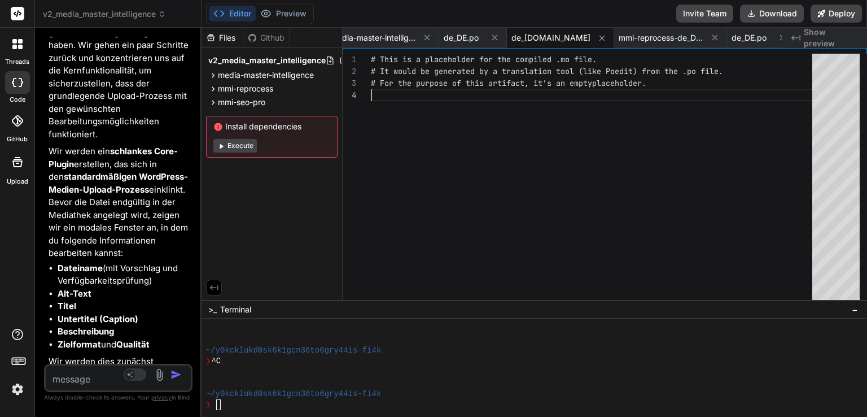
click at [495, 149] on div "# This is a placeholder for the compiled .mo file. # It would be generated by a…" at bounding box center [595, 180] width 448 height 252
click at [311, 56] on span "v2_media_master_intelligence" at bounding box center [266, 60] width 117 height 11
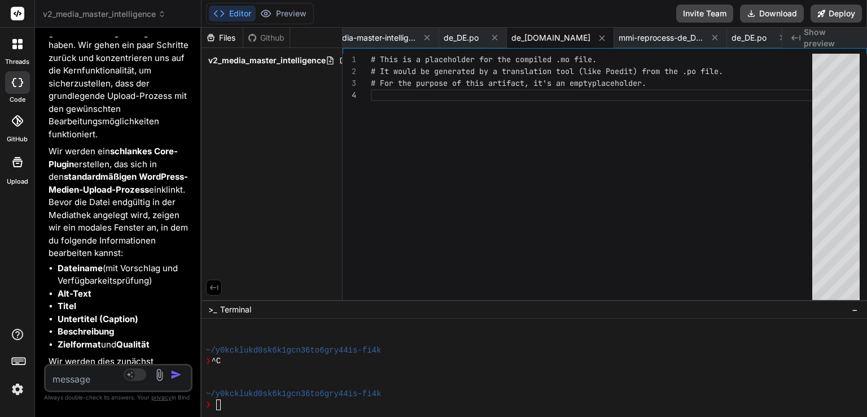
click at [311, 56] on span "v2_media_master_intelligence" at bounding box center [266, 60] width 117 height 11
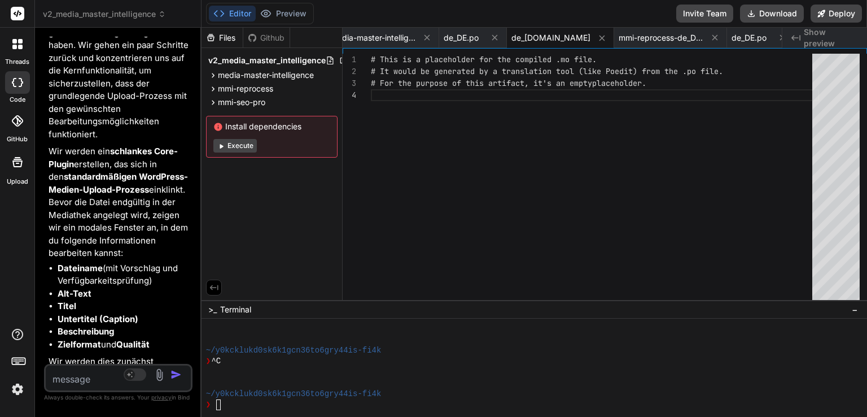
click at [112, 370] on textarea at bounding box center [106, 375] width 121 height 20
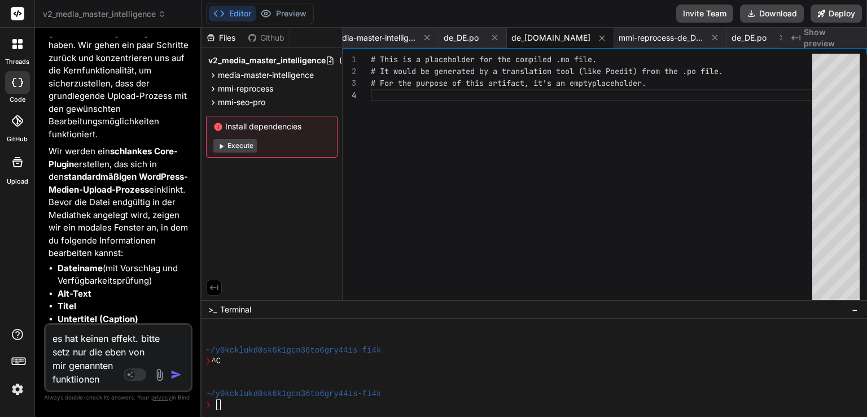
click at [164, 14] on icon at bounding box center [162, 14] width 8 height 8
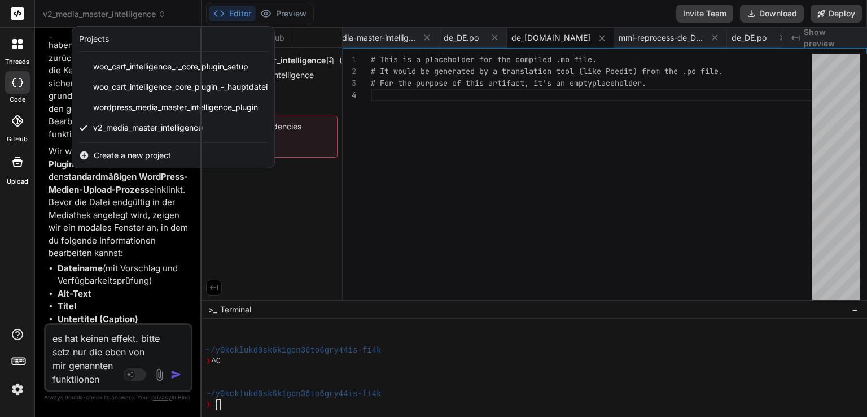
click at [104, 388] on div at bounding box center [433, 208] width 867 height 417
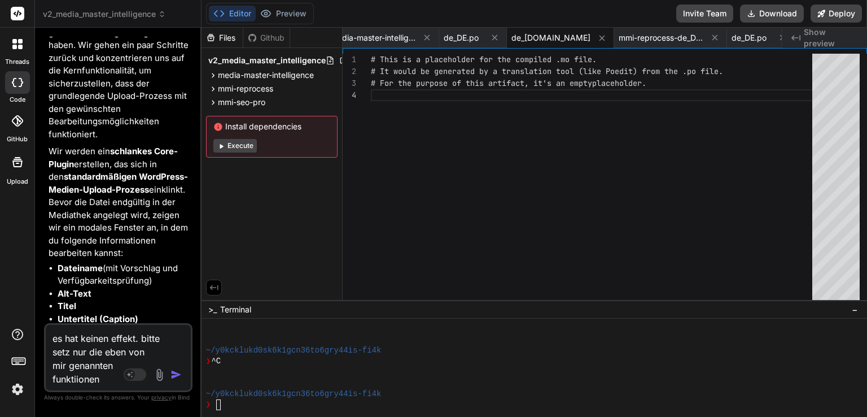
drag, startPoint x: 111, startPoint y: 381, endPoint x: 0, endPoint y: 245, distance: 175.4
click at [0, 245] on div "threads code GitHub Upload v2_media_master_intelligence Created with Pixso. Bin…" at bounding box center [433, 208] width 867 height 417
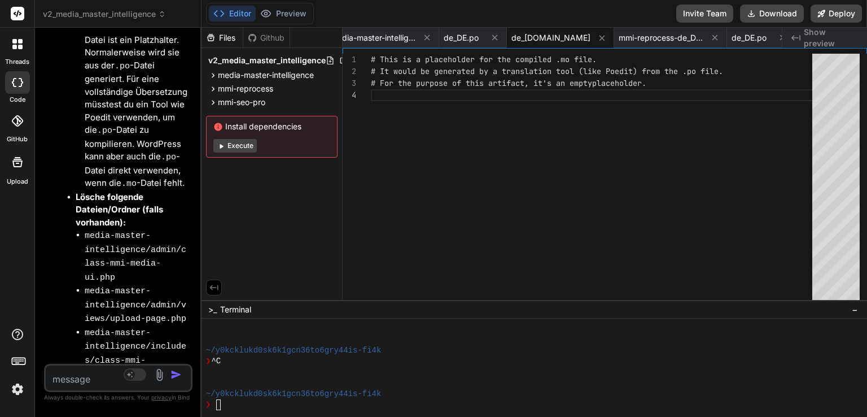
scroll to position [50632, 0]
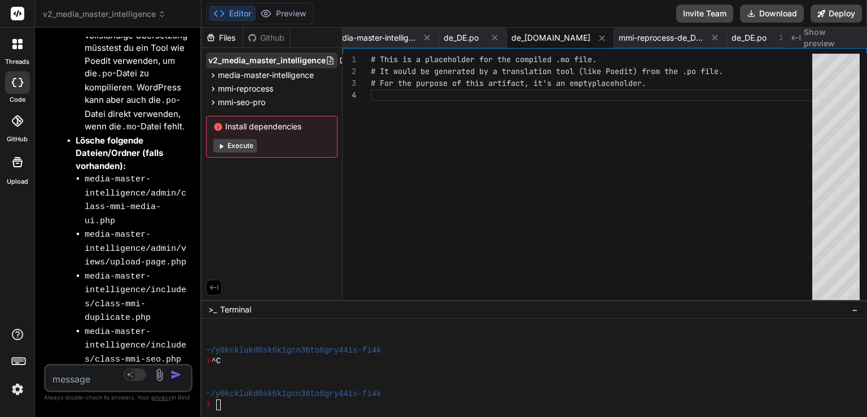
click at [287, 66] on div "v2_media_master_intelligence" at bounding box center [272, 61] width 132 height 16
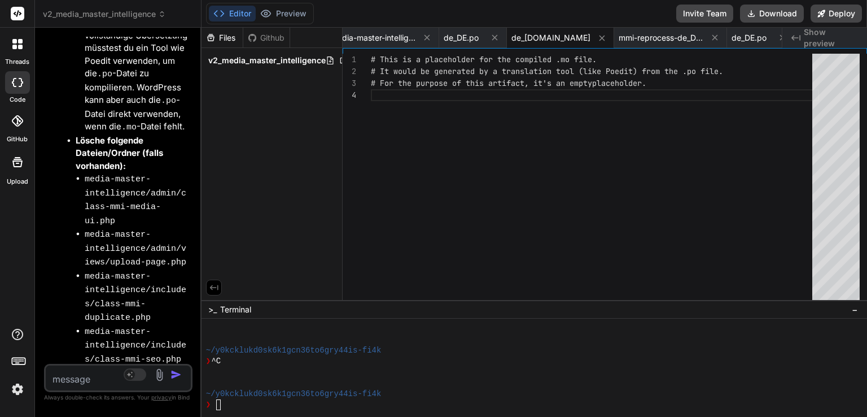
drag, startPoint x: 287, startPoint y: 68, endPoint x: 287, endPoint y: 75, distance: 6.8
drag, startPoint x: 287, startPoint y: 75, endPoint x: 271, endPoint y: 62, distance: 20.5
drag, startPoint x: 271, startPoint y: 62, endPoint x: 257, endPoint y: 147, distance: 86.9
click at [257, 148] on div "Files Github v2_media_master_intelligence" at bounding box center [272, 164] width 141 height 272
click at [341, 62] on icon at bounding box center [343, 60] width 9 height 9
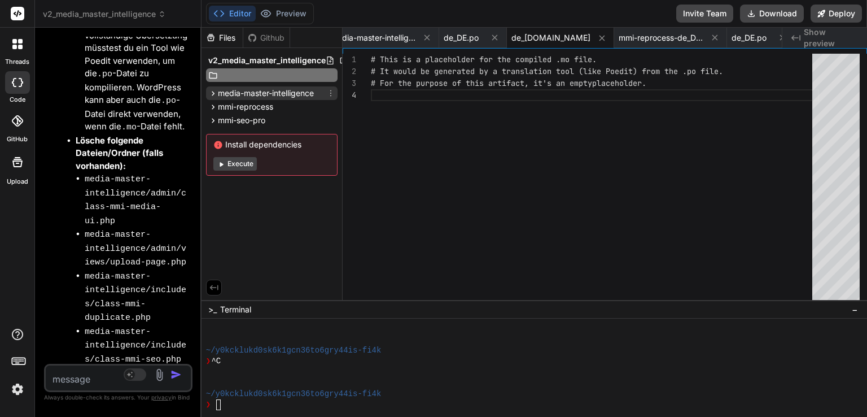
click at [330, 90] on div "v2_media_master_intelligence media-master-intelligence media-master-intelligenc…" at bounding box center [272, 114] width 141 height 132
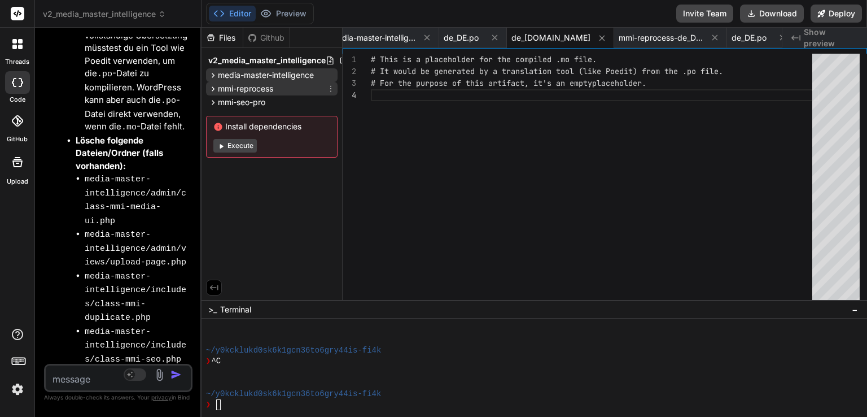
click at [331, 90] on icon at bounding box center [330, 88] width 9 height 9
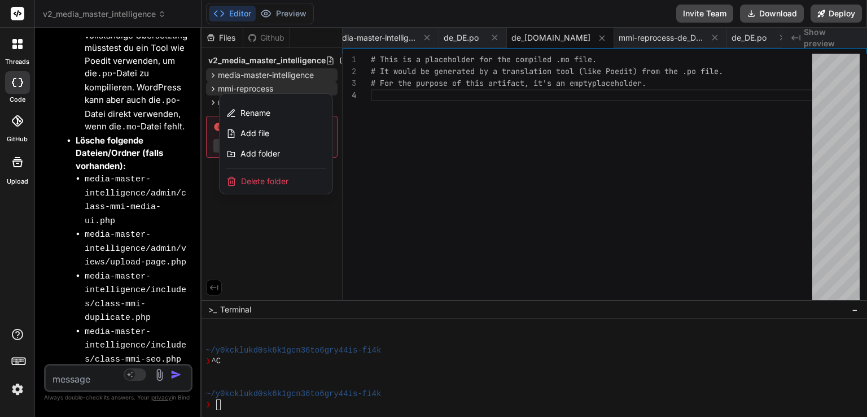
click at [270, 184] on span "Delete folder" at bounding box center [264, 181] width 47 height 11
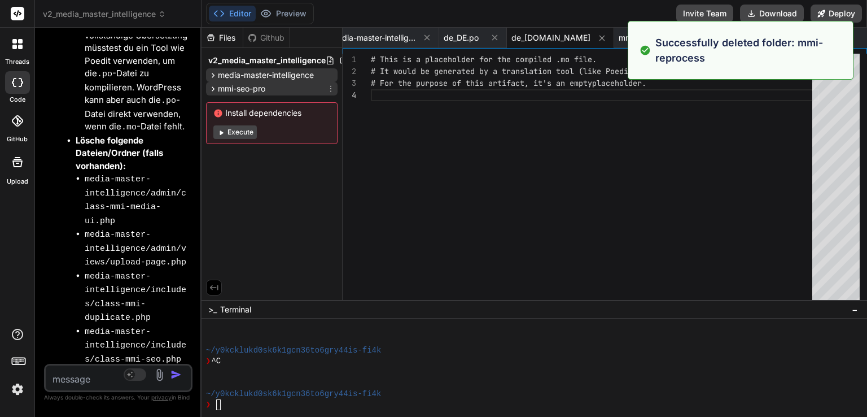
click at [333, 86] on icon at bounding box center [330, 88] width 9 height 9
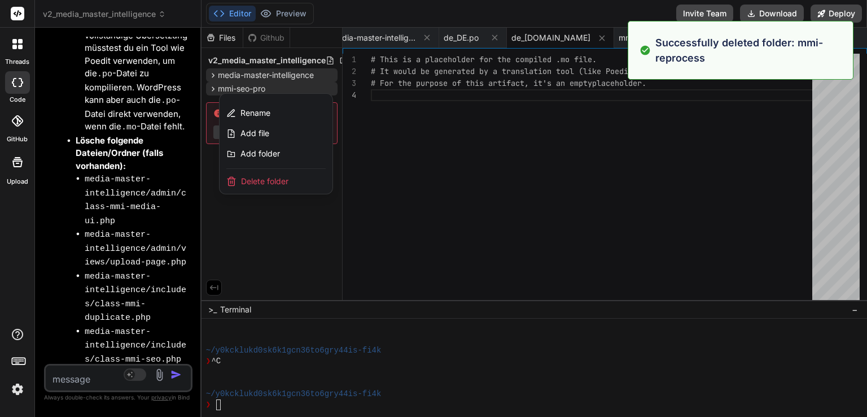
click at [285, 186] on span "Delete folder" at bounding box center [264, 181] width 47 height 11
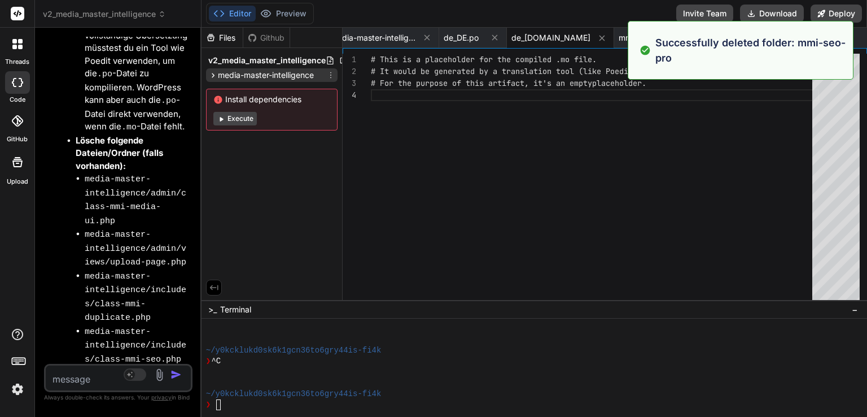
click at [330, 77] on icon at bounding box center [330, 75] width 9 height 9
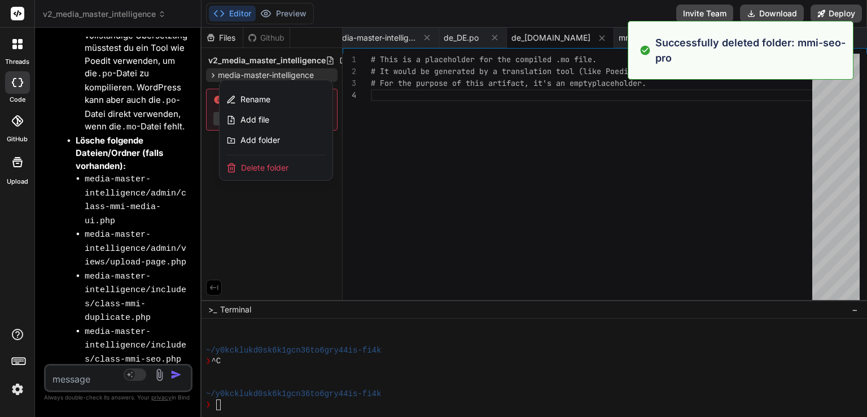
click at [281, 163] on span "Delete folder" at bounding box center [264, 167] width 47 height 11
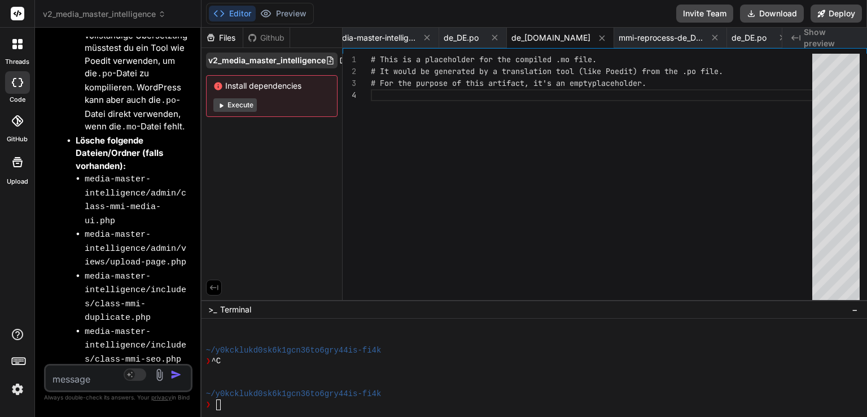
click at [314, 56] on span "v2_media_master_intelligence" at bounding box center [266, 60] width 117 height 11
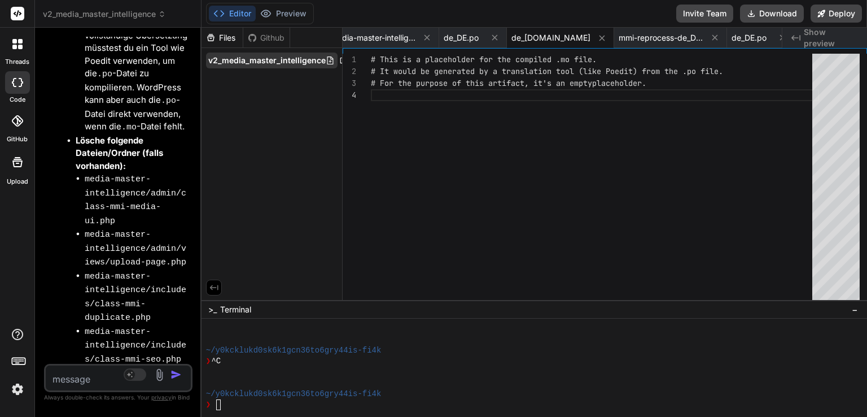
click at [329, 62] on icon at bounding box center [330, 60] width 6 height 8
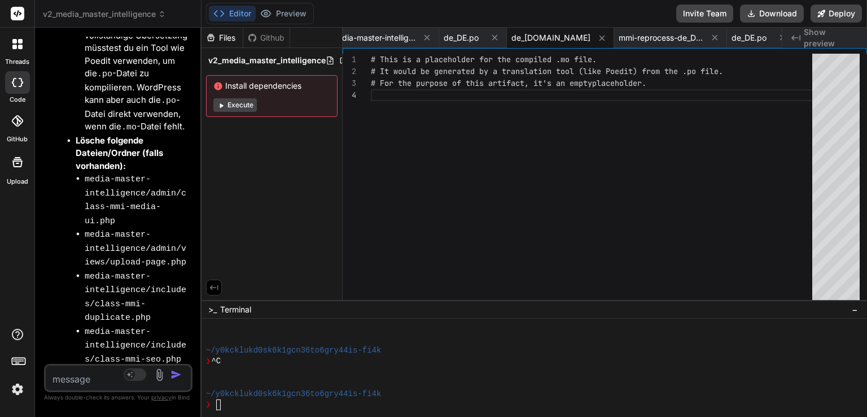
click at [99, 379] on textarea at bounding box center [106, 375] width 121 height 20
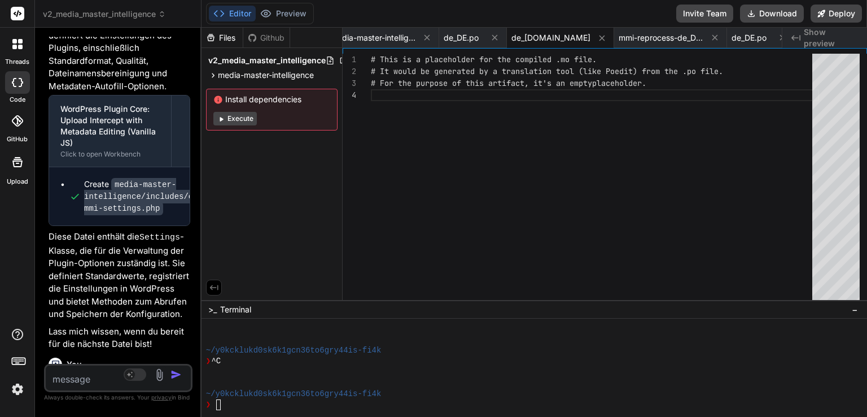
scroll to position [54320, 0]
click at [749, 18] on icon at bounding box center [751, 13] width 12 height 12
click at [163, 14] on icon at bounding box center [162, 14] width 8 height 8
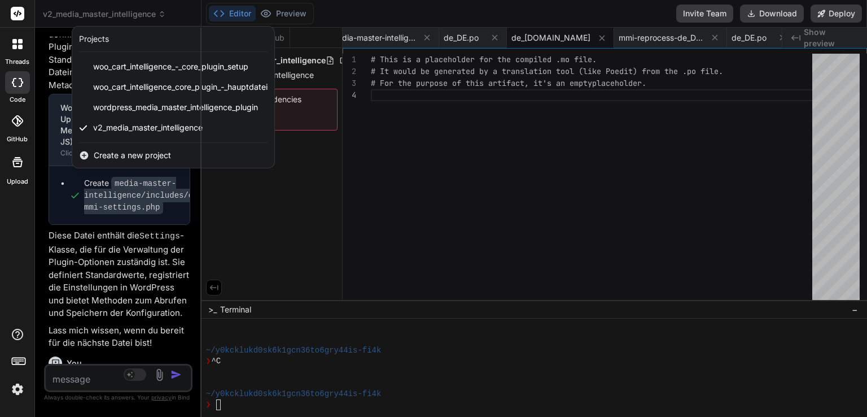
click at [151, 153] on span "Create a new project" at bounding box center [132, 155] width 77 height 11
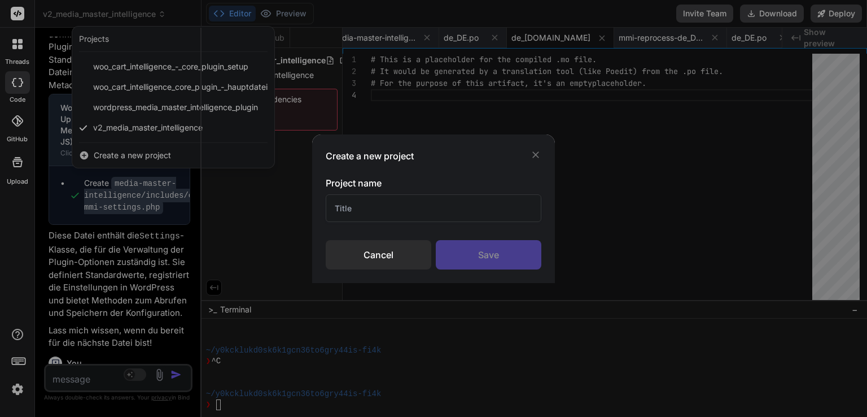
click at [357, 207] on input "text" at bounding box center [434, 208] width 216 height 28
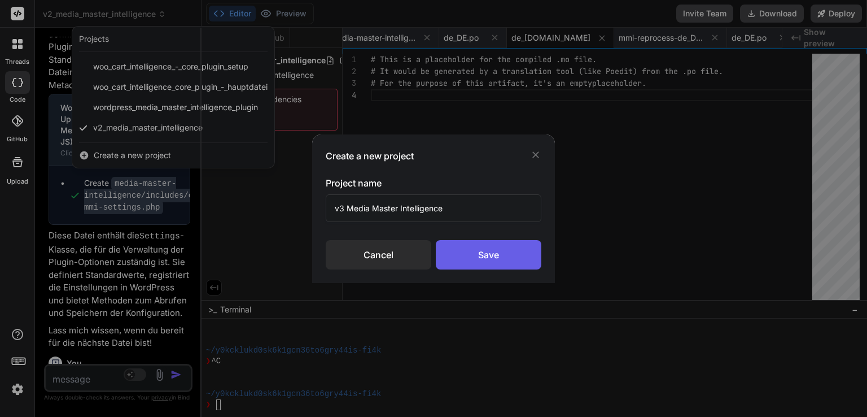
click at [481, 257] on div "Save" at bounding box center [489, 254] width 106 height 29
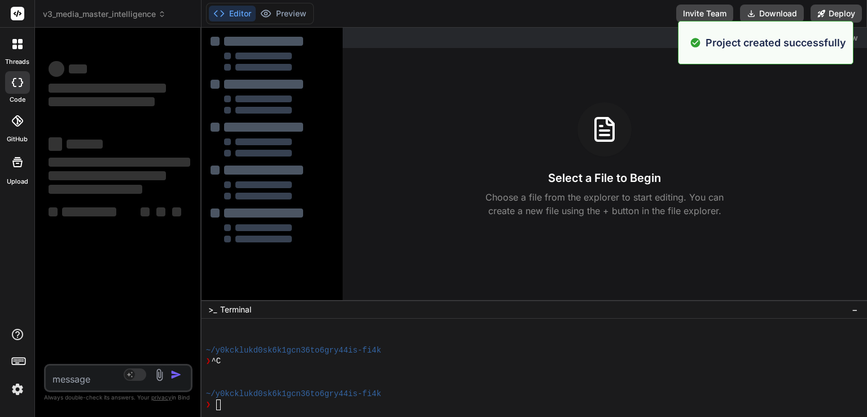
scroll to position [86, 0]
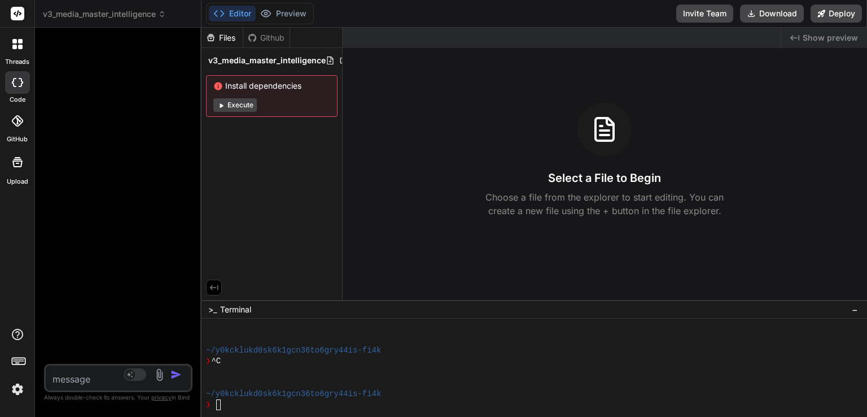
click at [88, 373] on textarea at bounding box center [106, 375] width 121 height 20
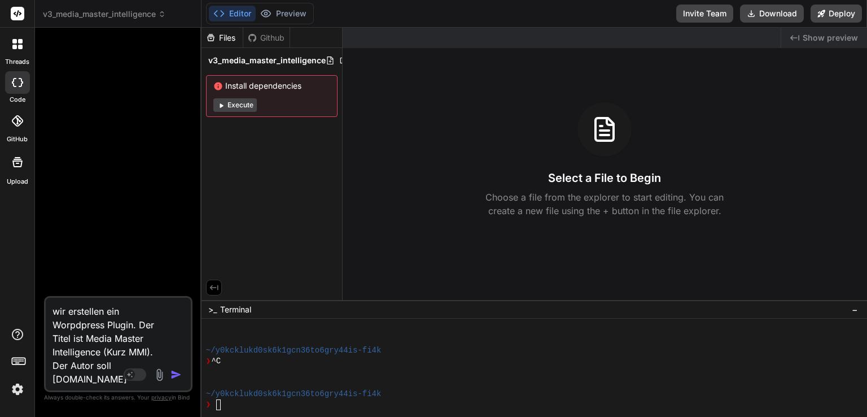
click at [111, 376] on textarea "wir erstellen ein Worpdpress Plugin. Der Titel ist Media Master Intelligence (K…" at bounding box center [106, 342] width 121 height 88
click at [106, 376] on textarea "wir erstellen ein Worpdpress Plugin. Der Titel ist Media Master Intelligence (K…" at bounding box center [106, 342] width 121 height 88
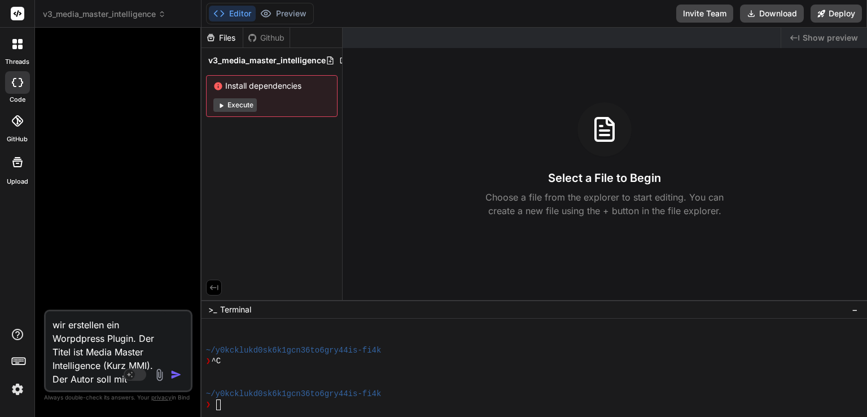
paste textarea "[DOMAIN_NAME]"
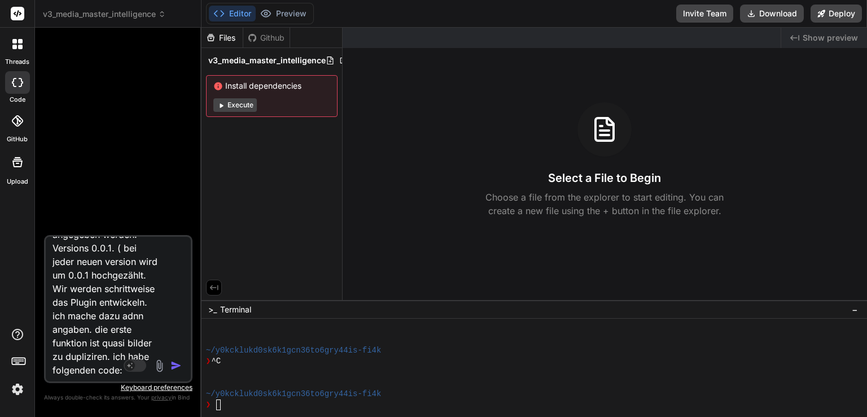
scroll to position [138, 0]
click at [121, 343] on textarea "wir erstellen ein Worpdpress Plugin. Der Titel ist Media Master Intelligence (K…" at bounding box center [106, 307] width 121 height 140
paste textarea "/** * --- LOREM IPSUMDOLO: SITA-CONSECT ADI elitseddo.eiu --- * Temporin: * - U…"
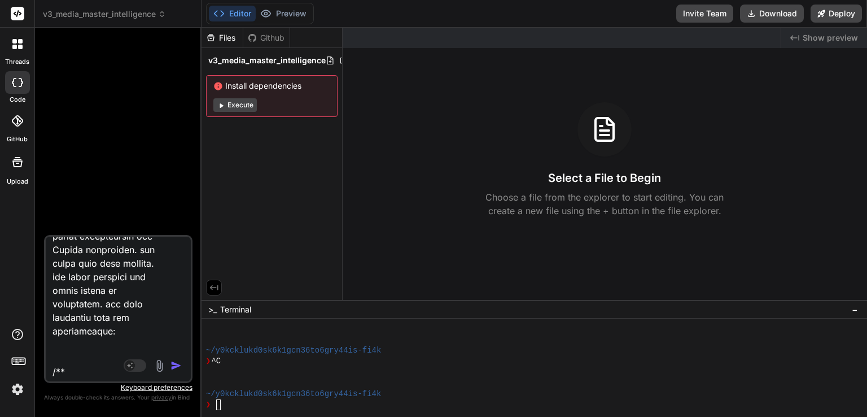
scroll to position [6980, 0]
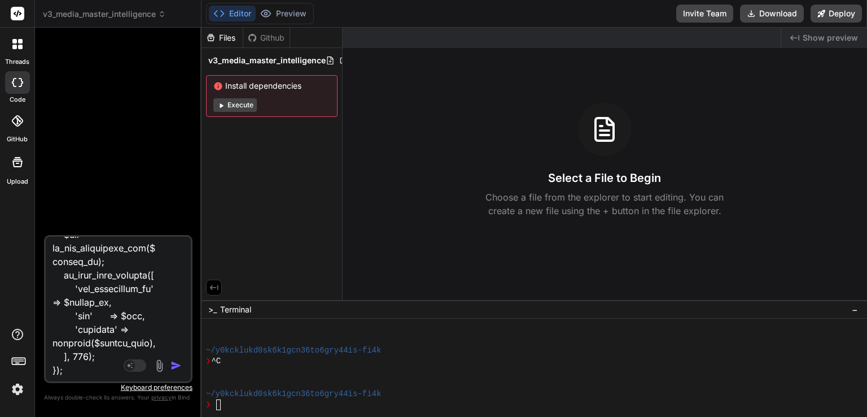
click at [177, 369] on img "button" at bounding box center [176, 365] width 11 height 11
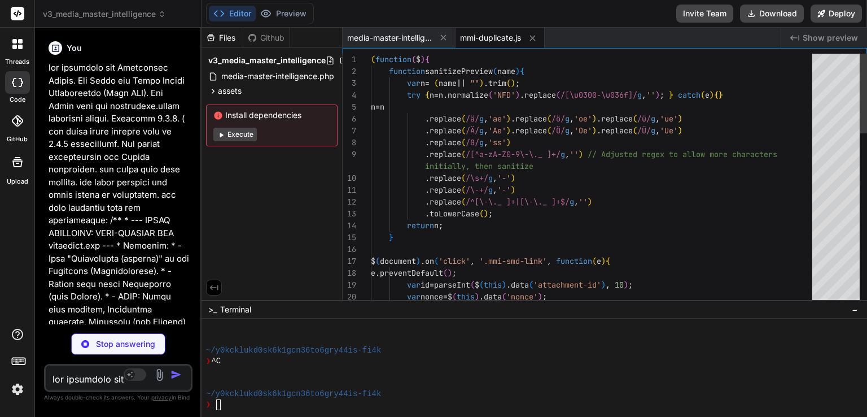
scroll to position [163, 0]
